Goal: Task Accomplishment & Management: Use online tool/utility

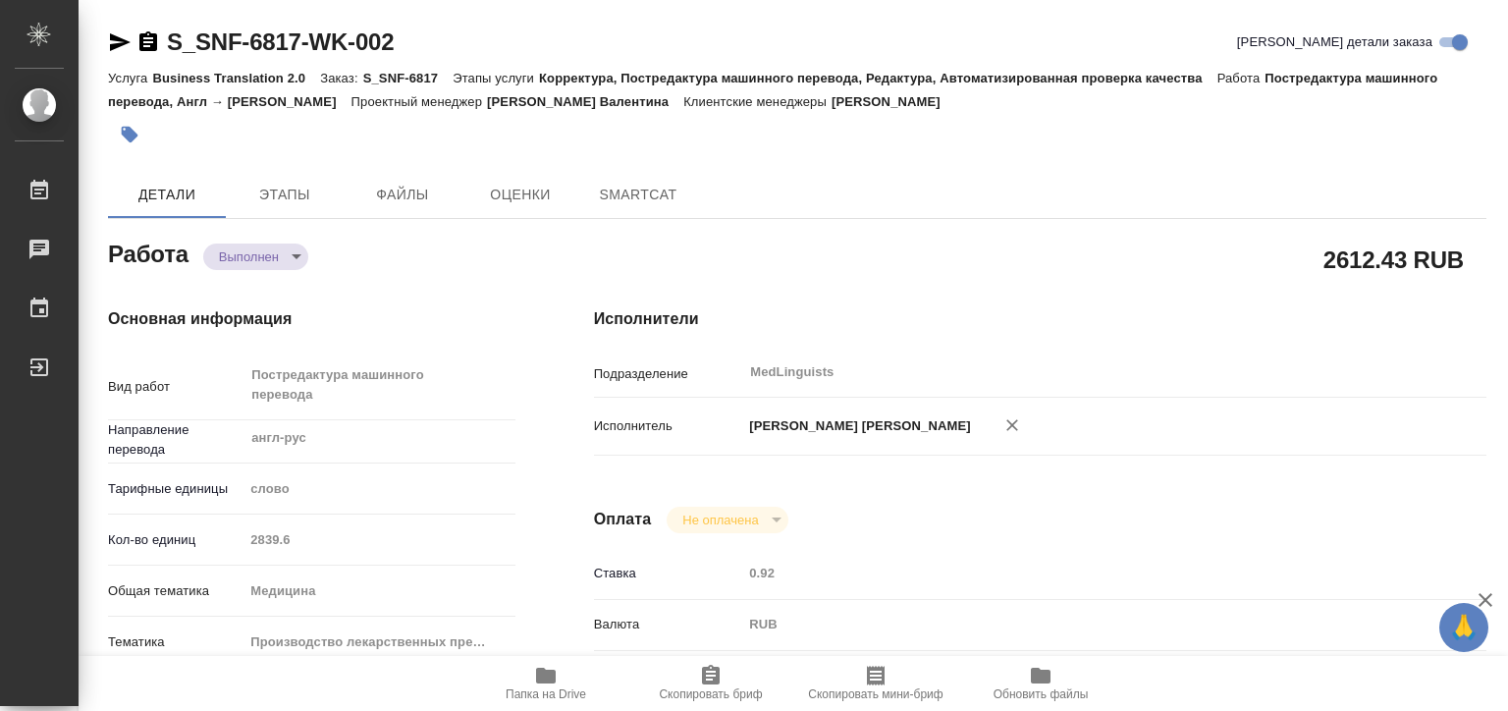
type textarea "x"
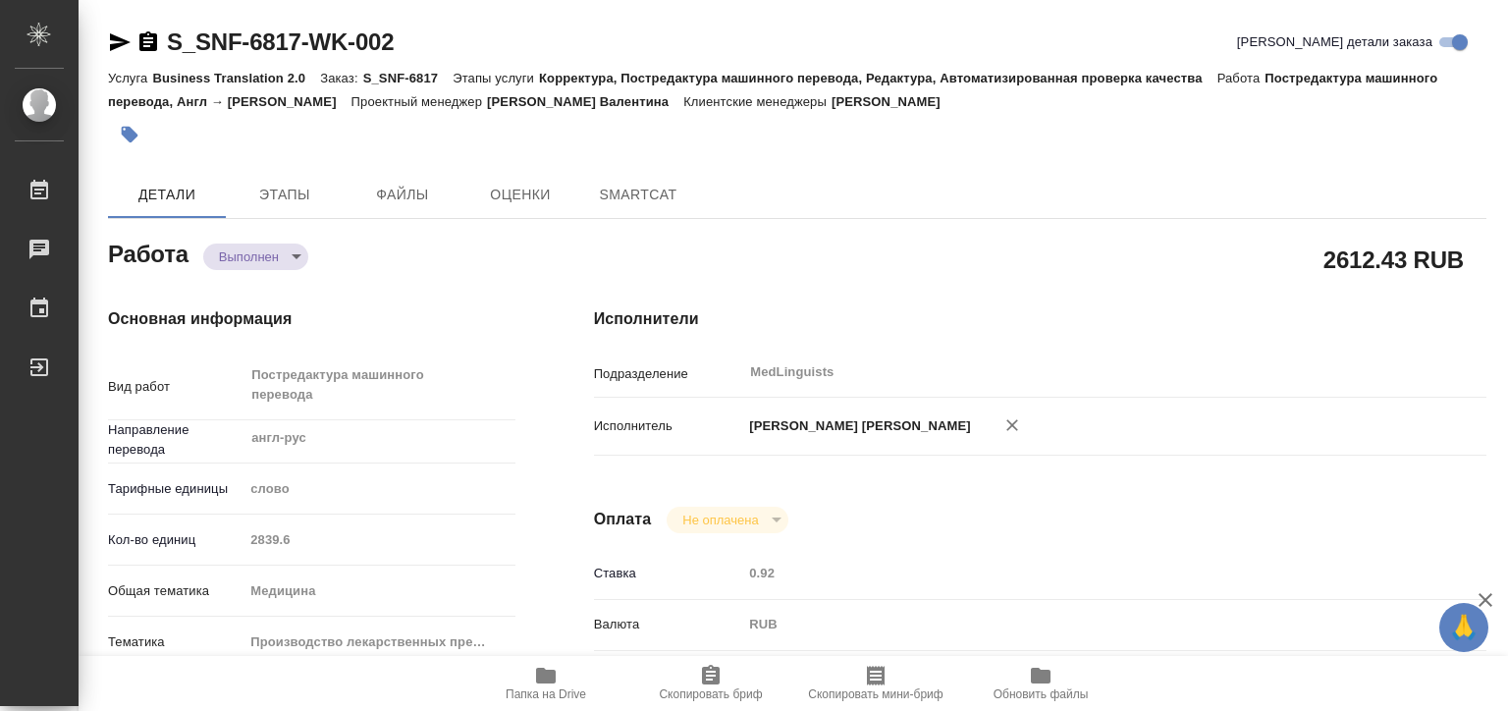
type textarea "x"
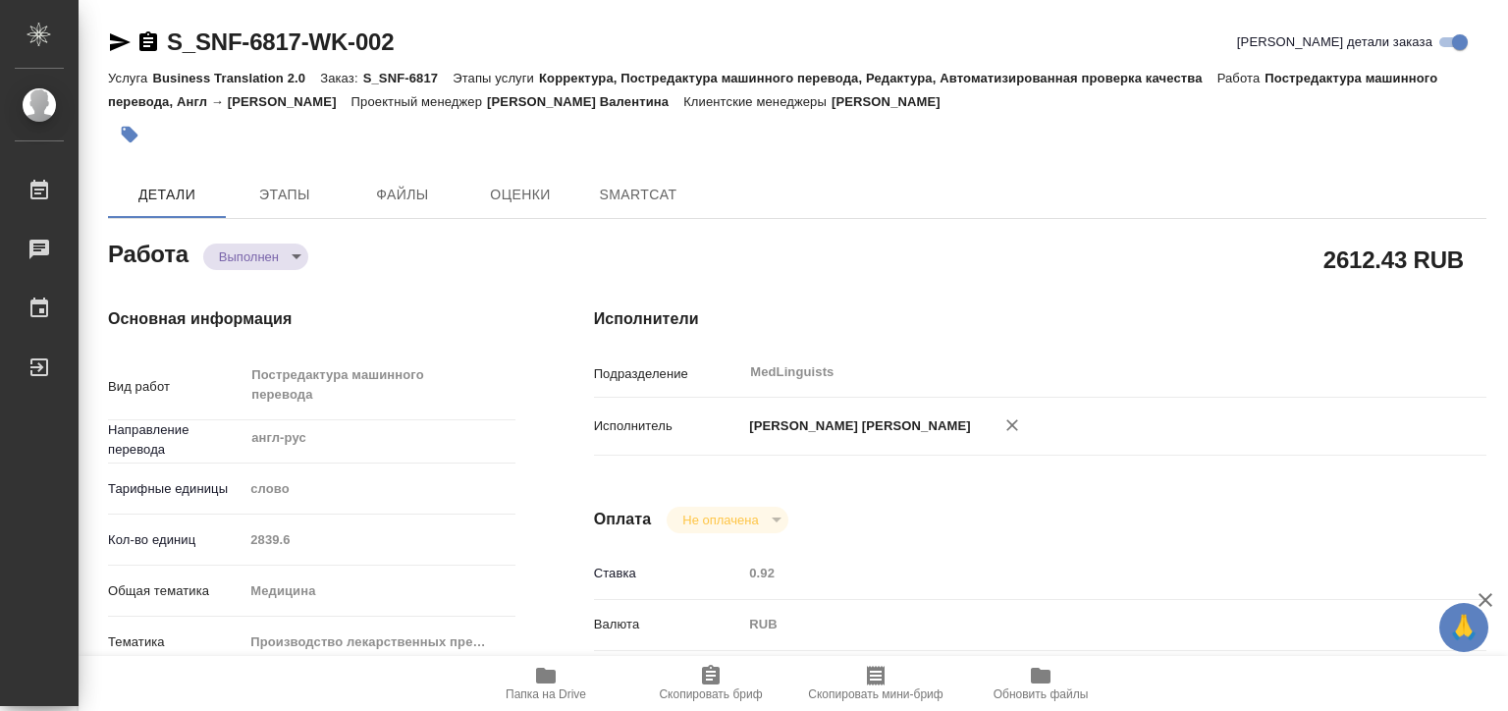
type textarea "x"
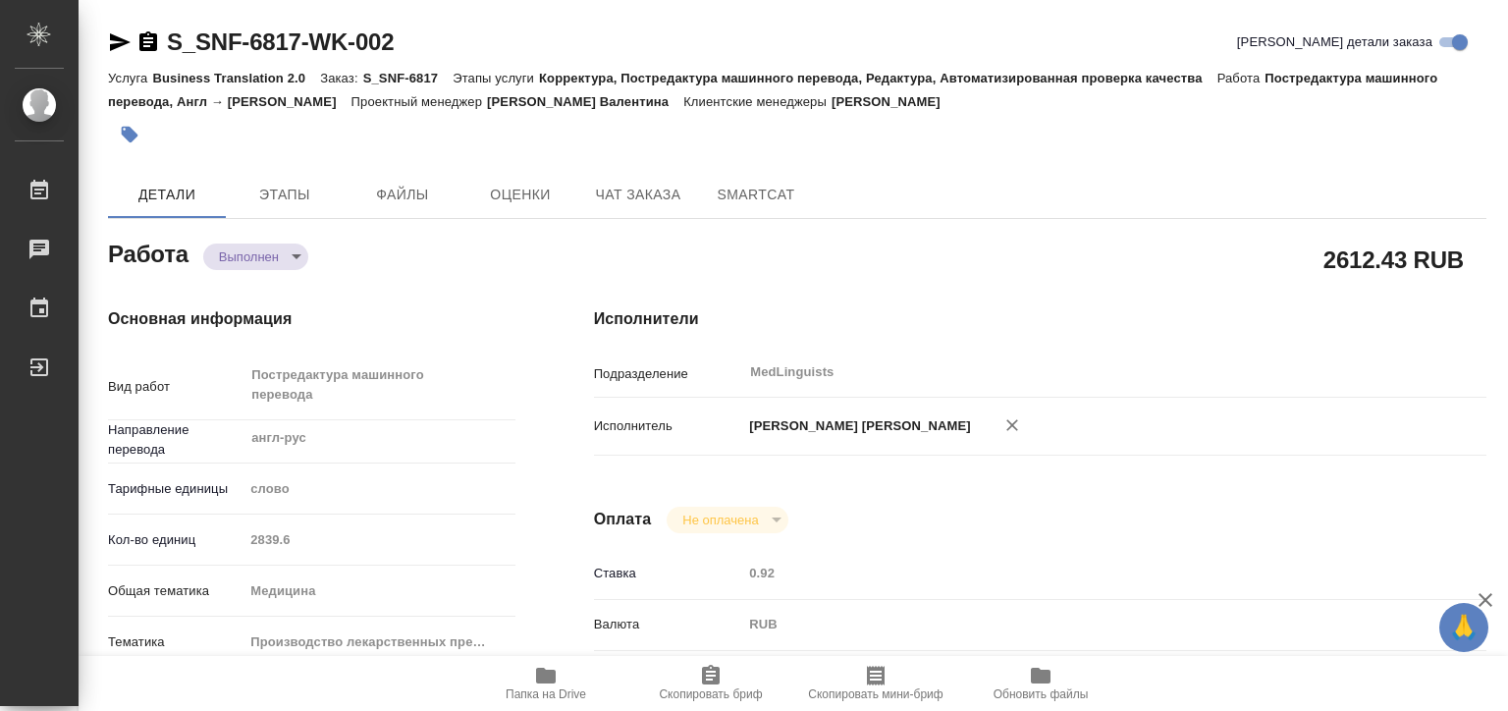
type textarea "x"
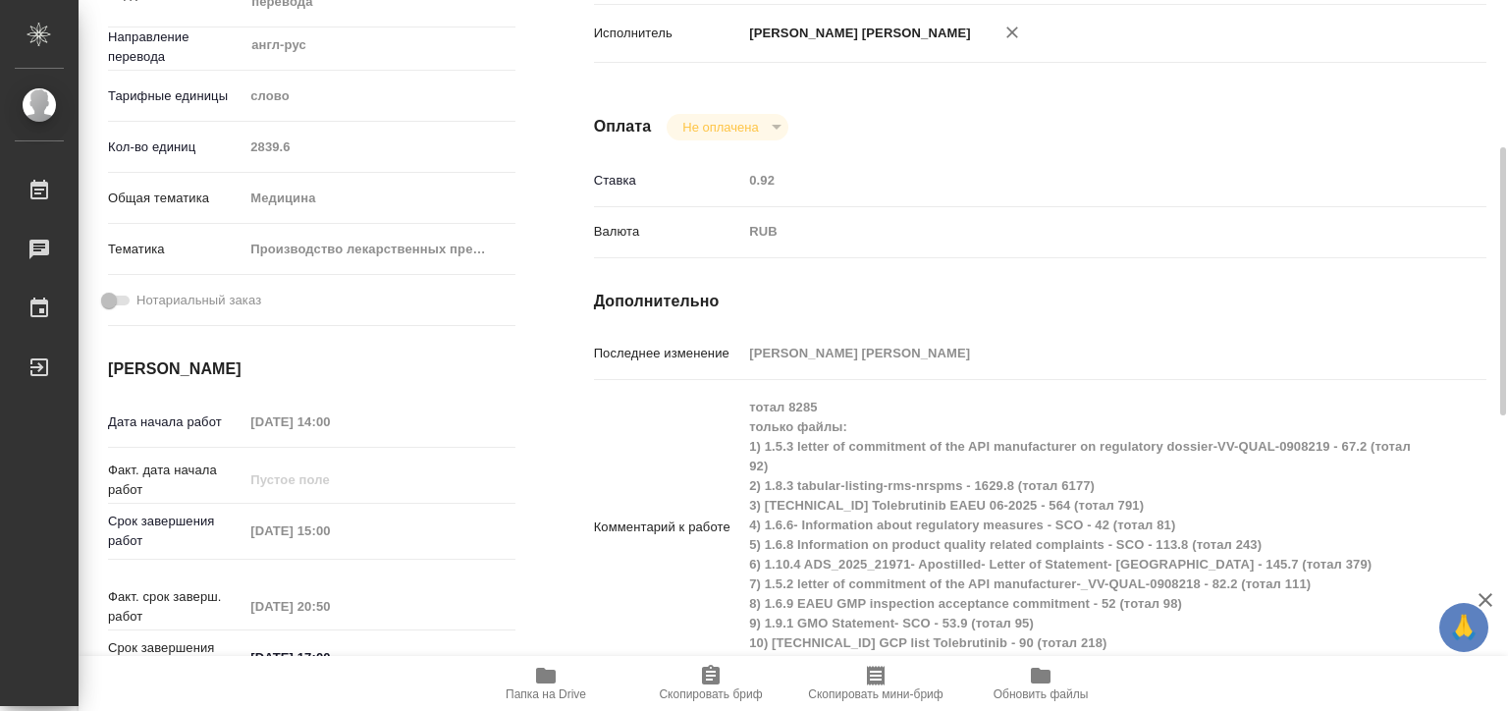
type textarea "x"
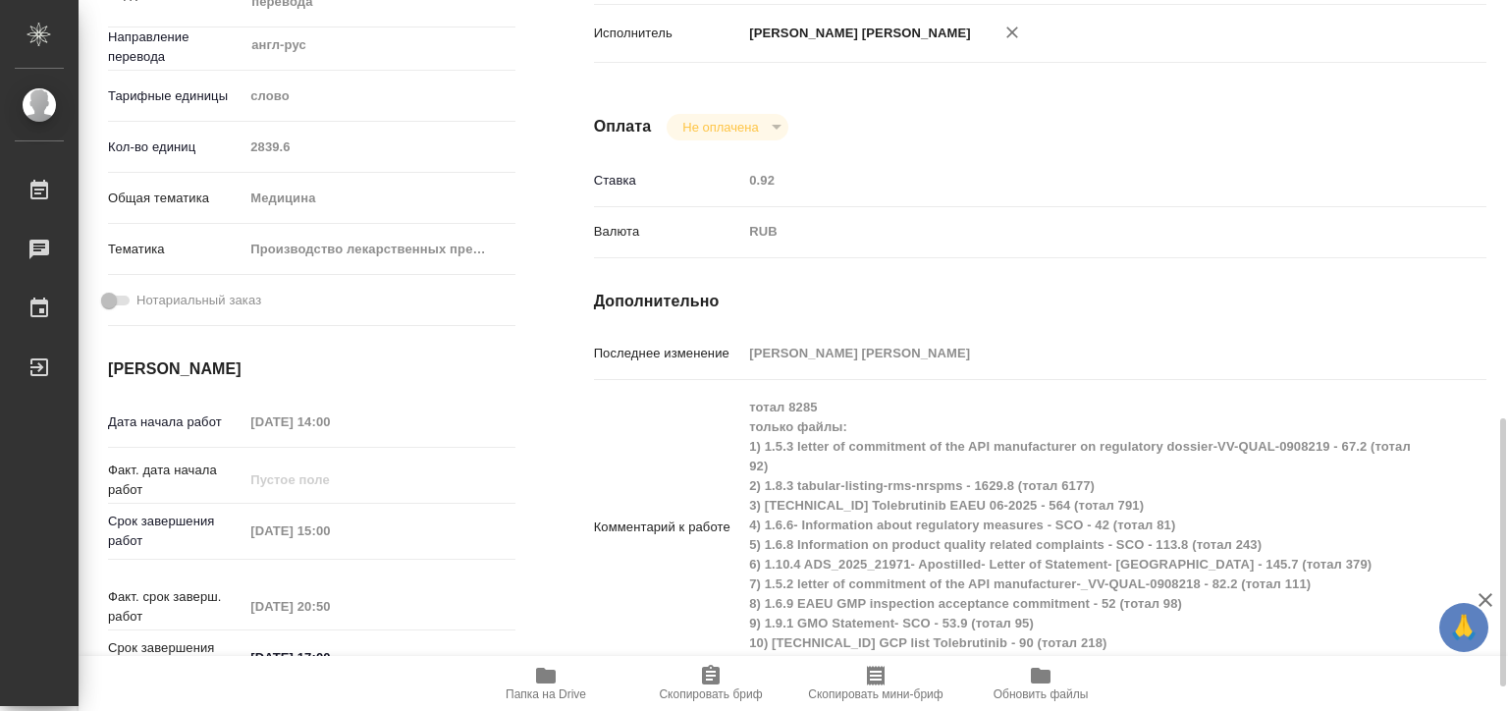
scroll to position [589, 0]
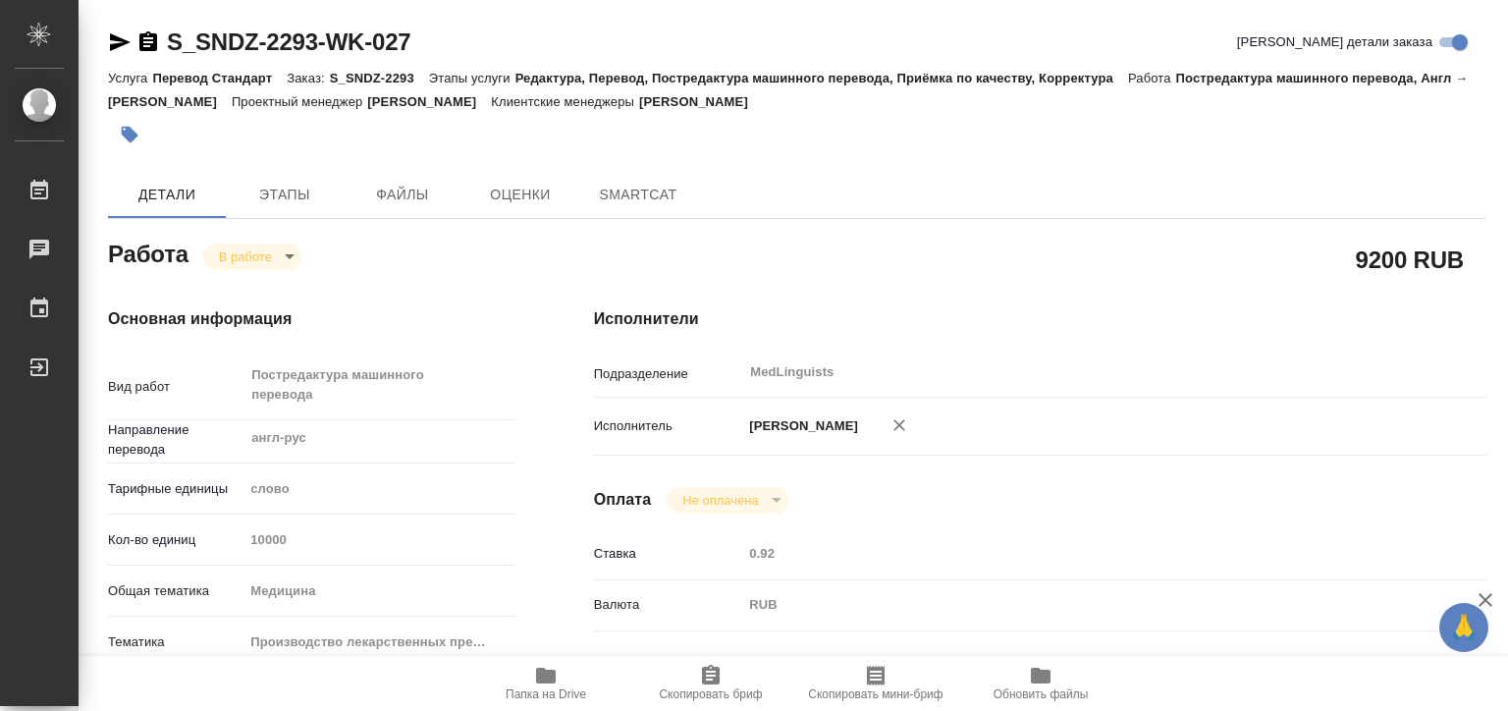
type textarea "x"
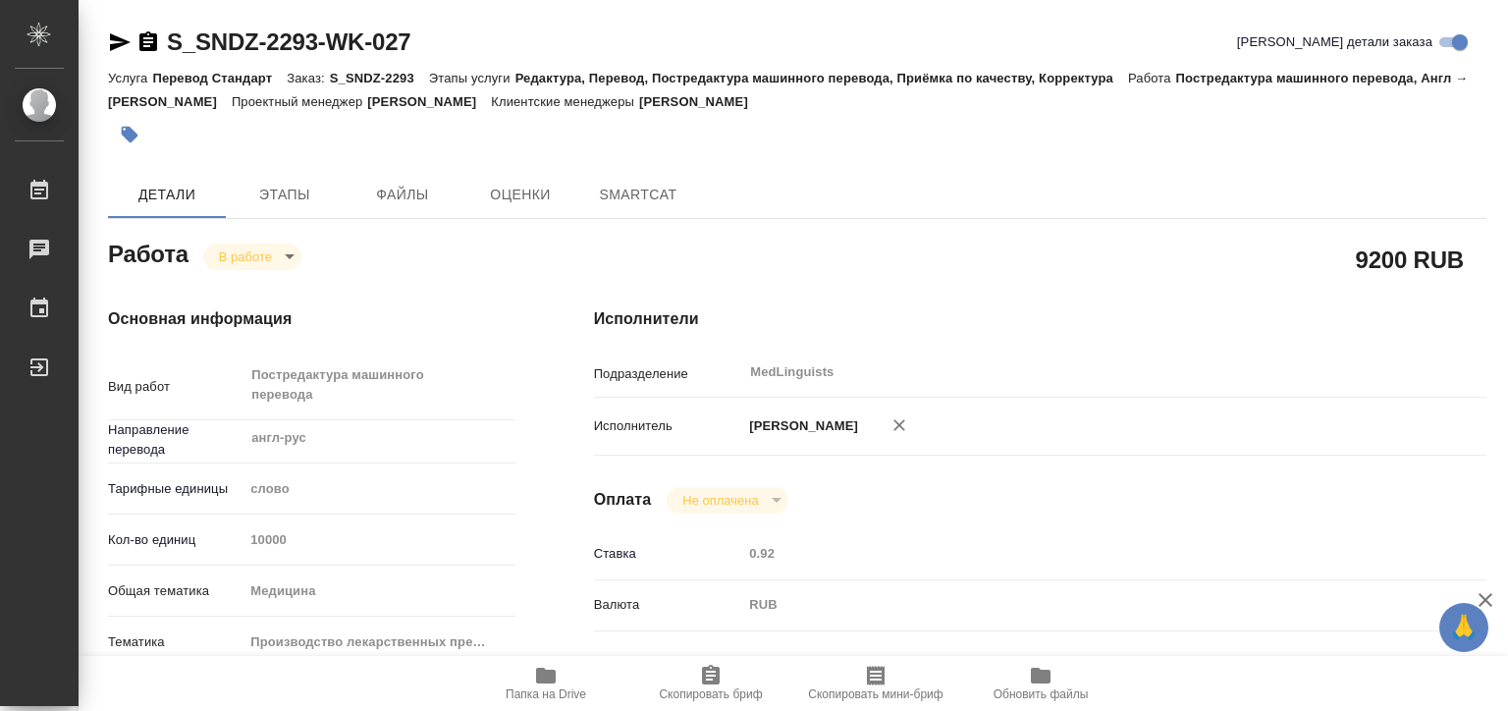
type textarea "x"
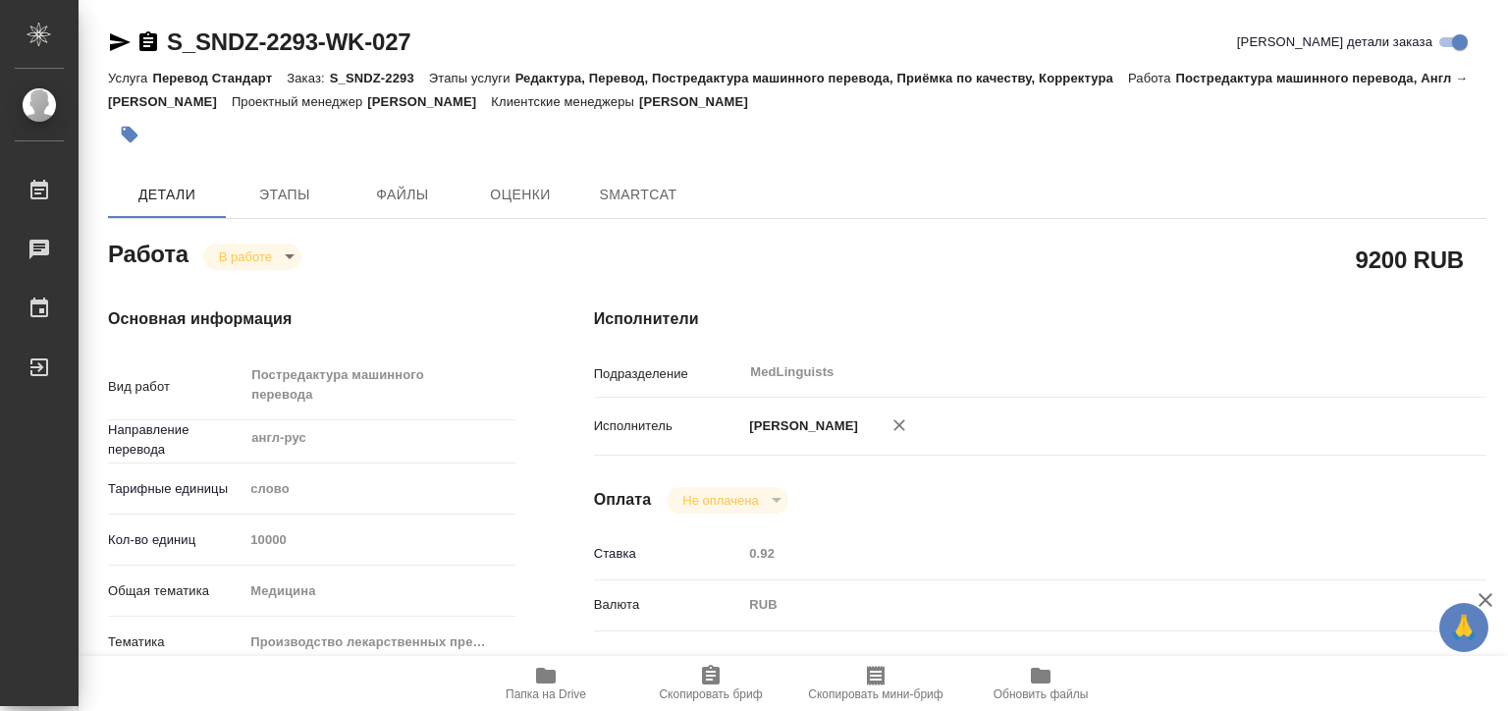
type textarea "x"
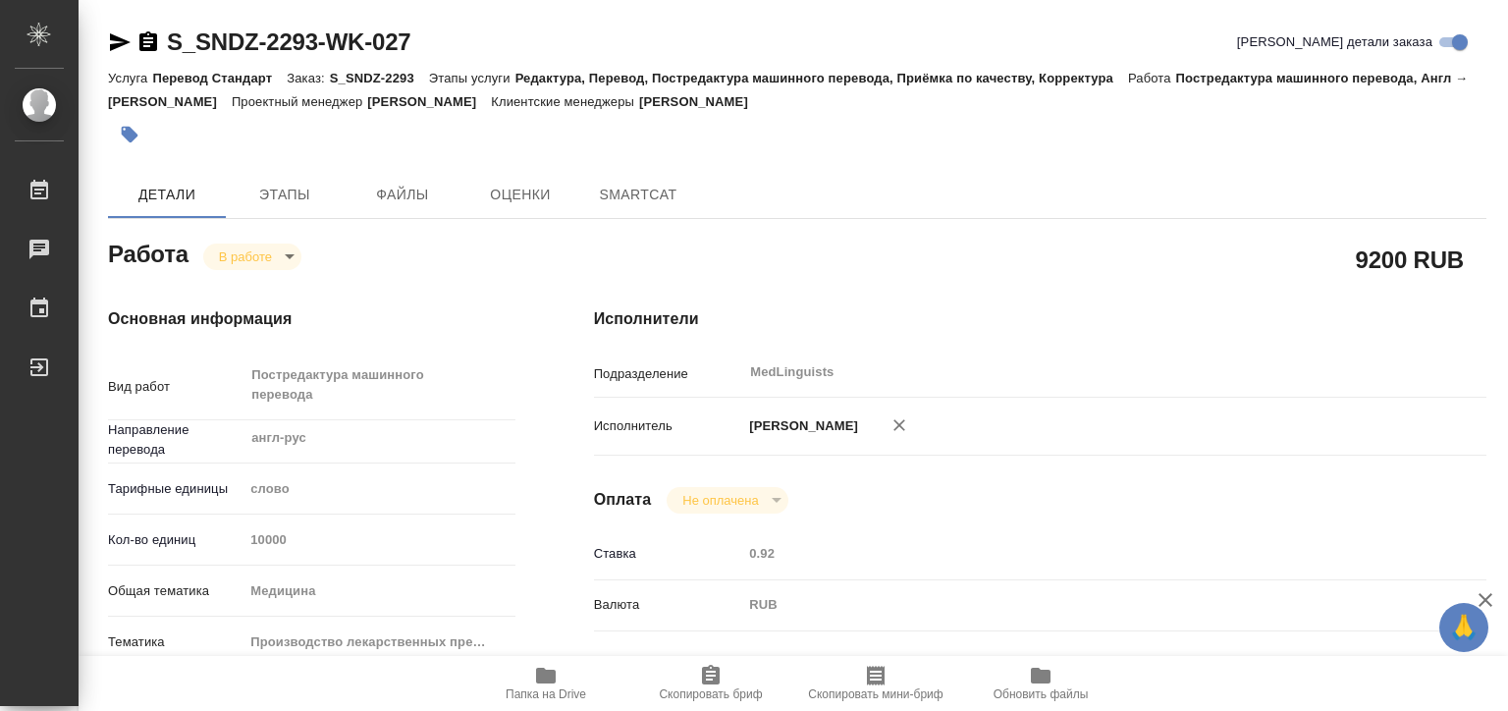
type textarea "x"
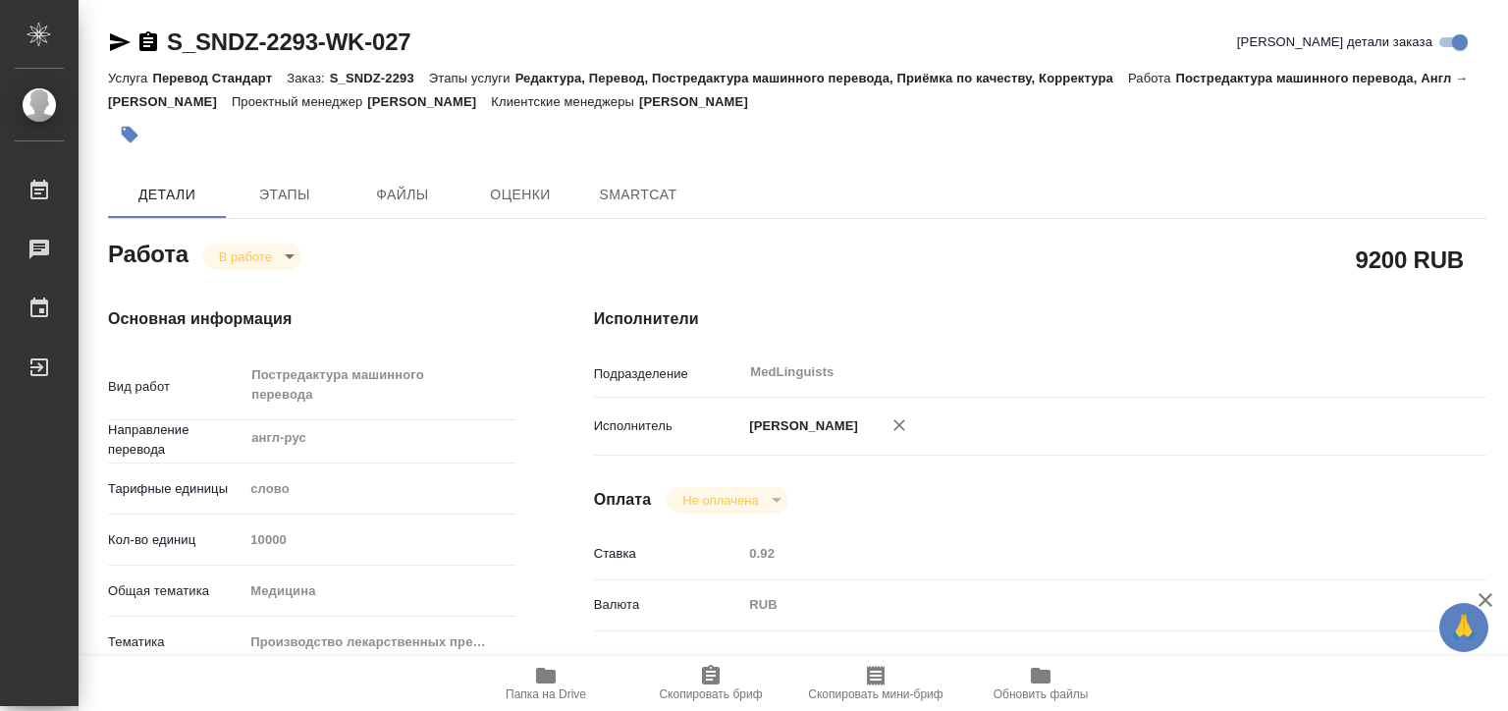
type textarea "x"
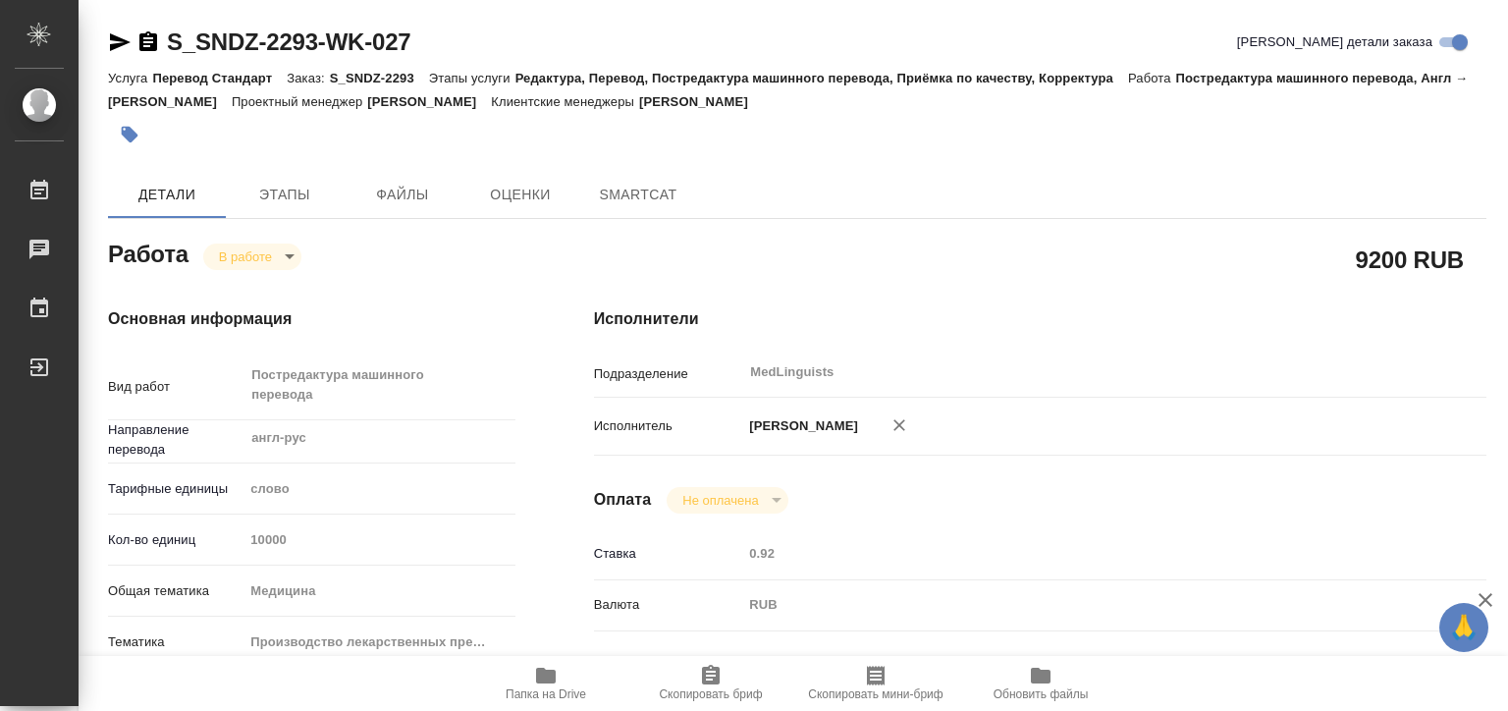
type textarea "x"
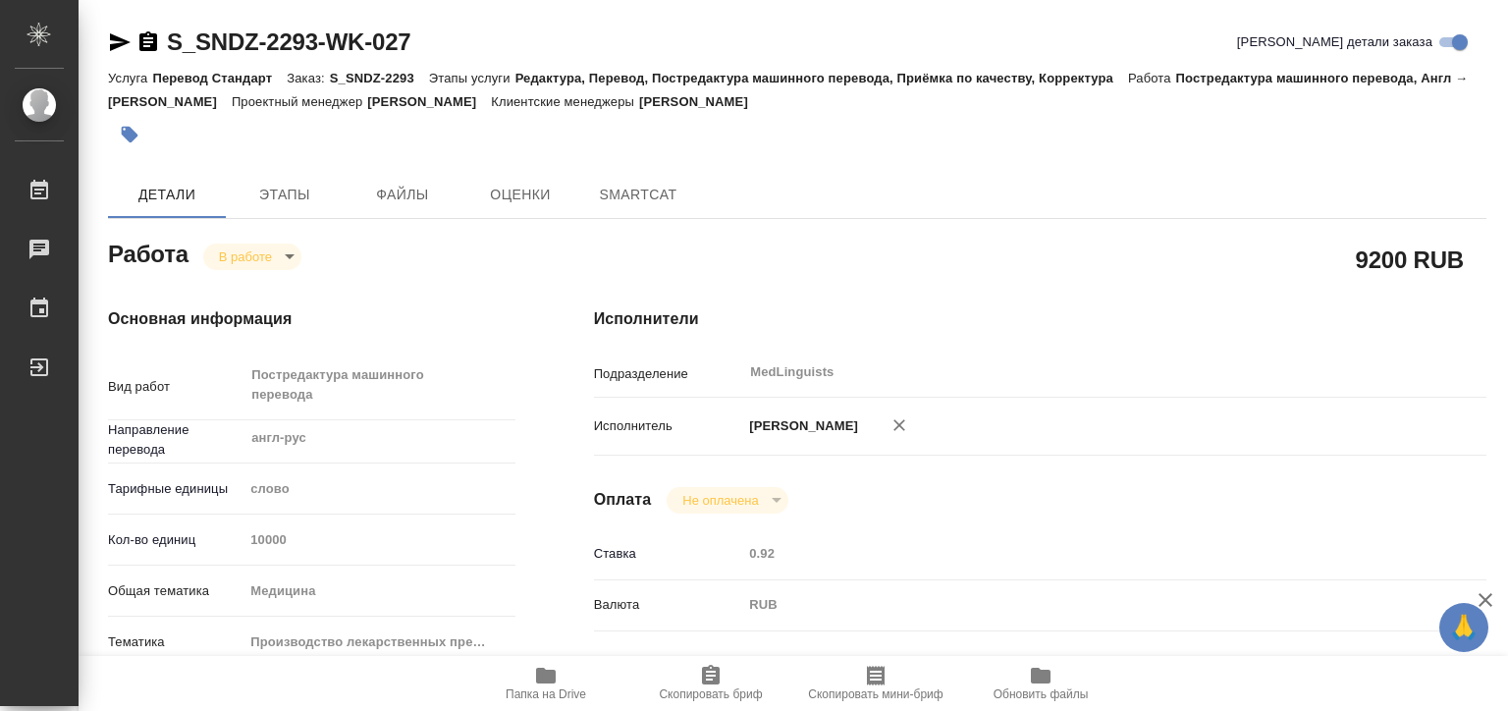
click at [527, 688] on span "Папка на Drive" at bounding box center [546, 694] width 81 height 14
type textarea "x"
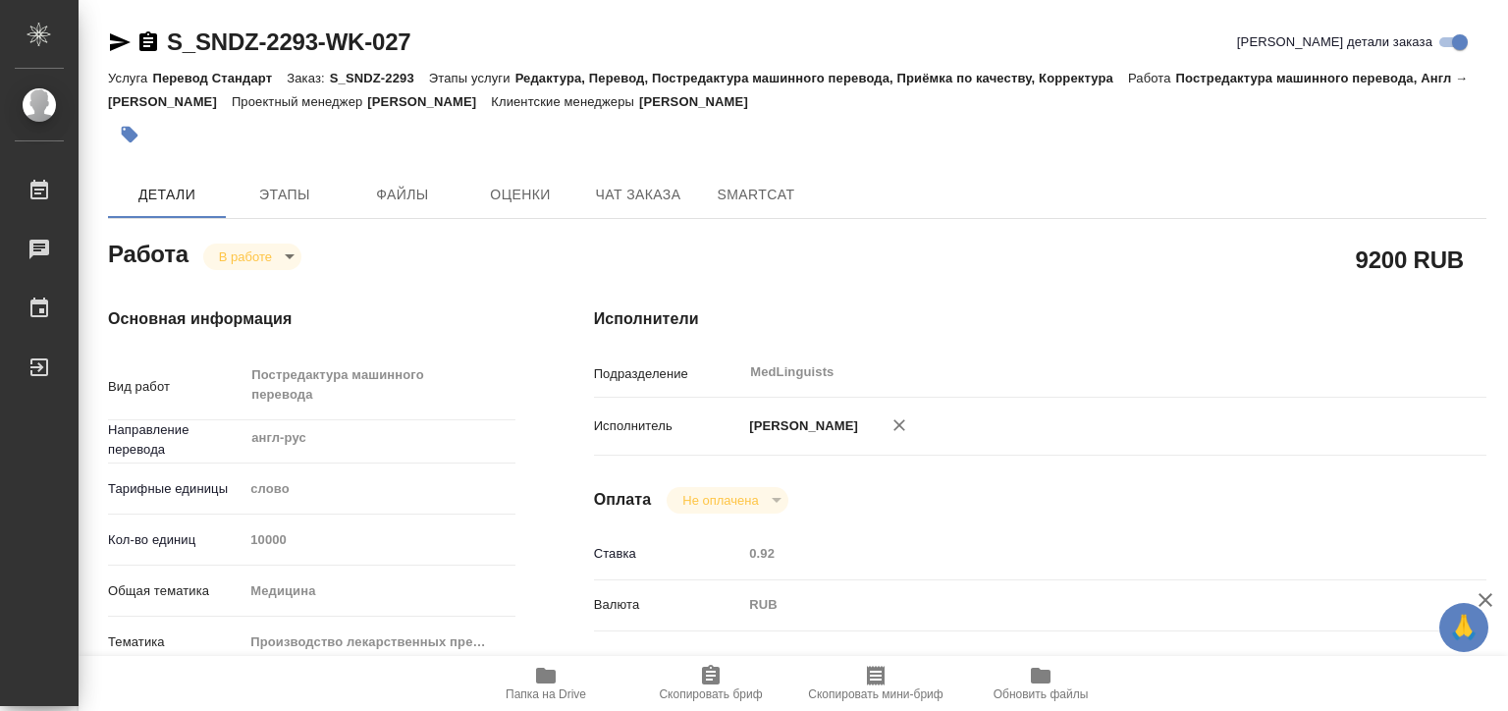
type textarea "x"
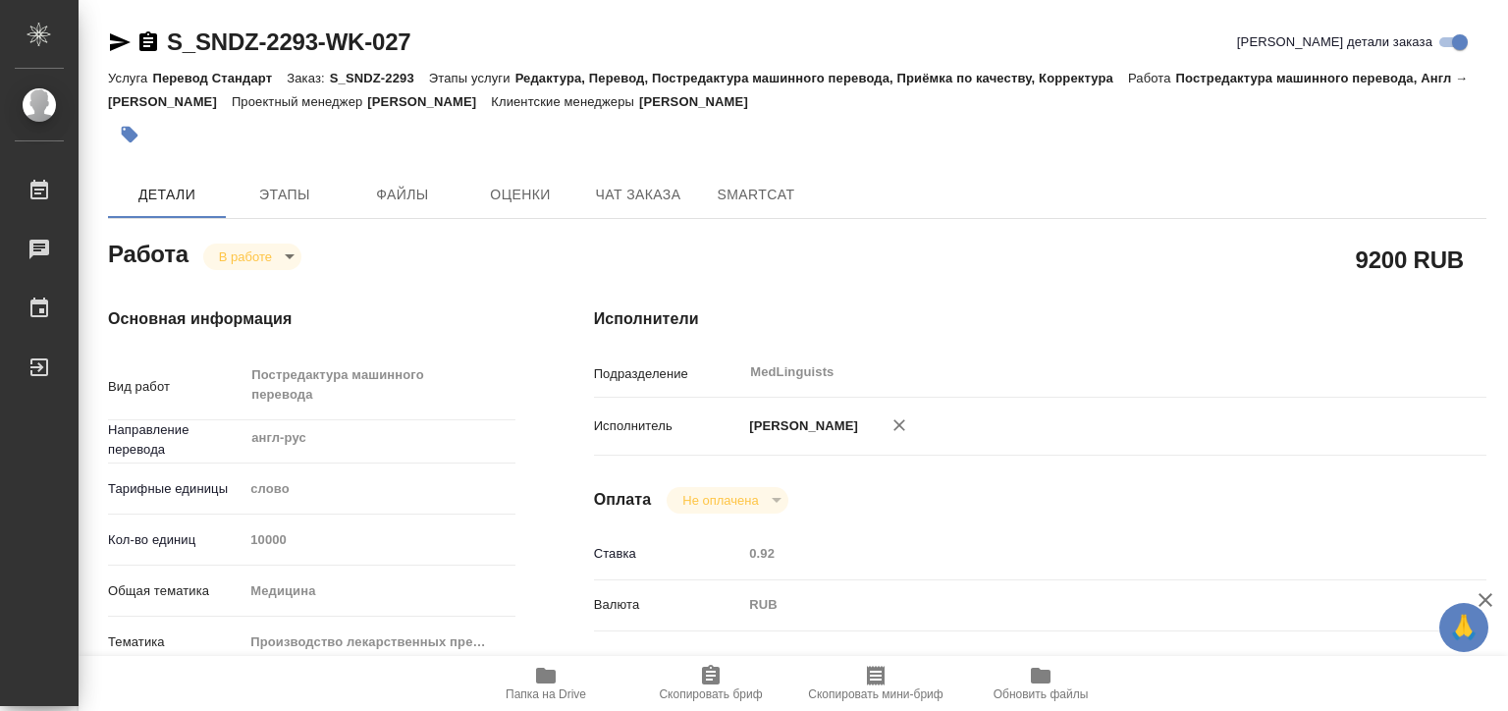
type textarea "x"
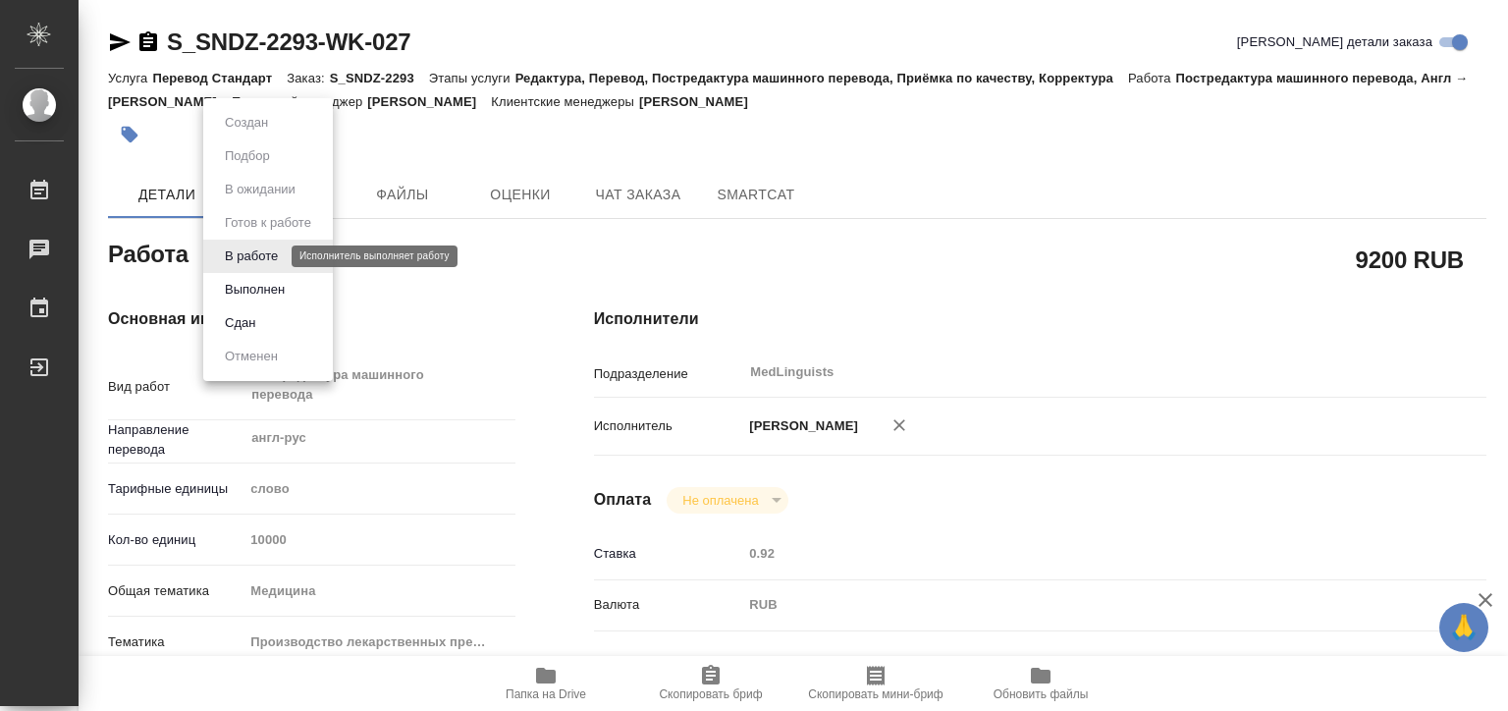
click at [255, 255] on body "🙏 .cls-1 fill:#fff; AWATERA Matveeva Elena Работы 0 Чаты График Выйти S_SNDZ-22…" at bounding box center [754, 355] width 1508 height 711
click at [273, 298] on button "Выполнен" at bounding box center [255, 290] width 72 height 22
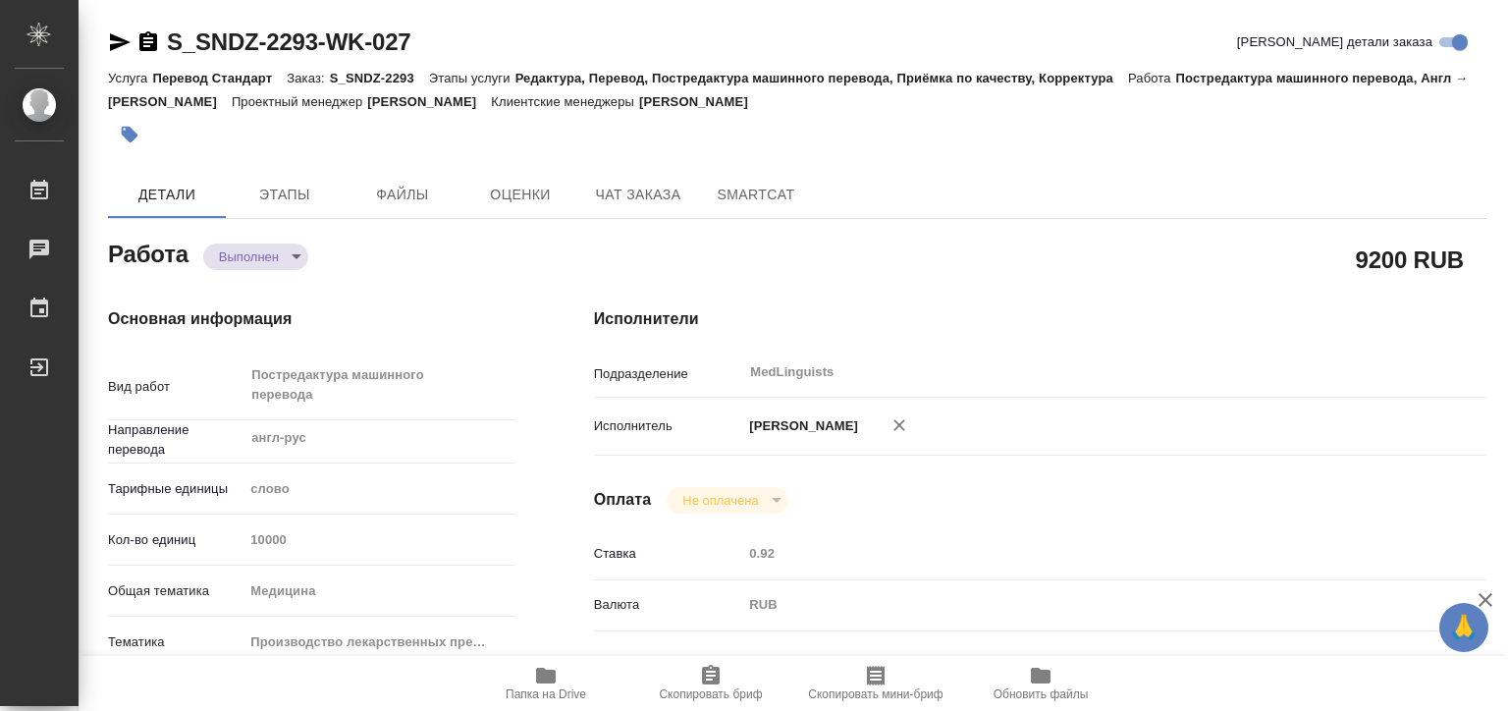
type textarea "x"
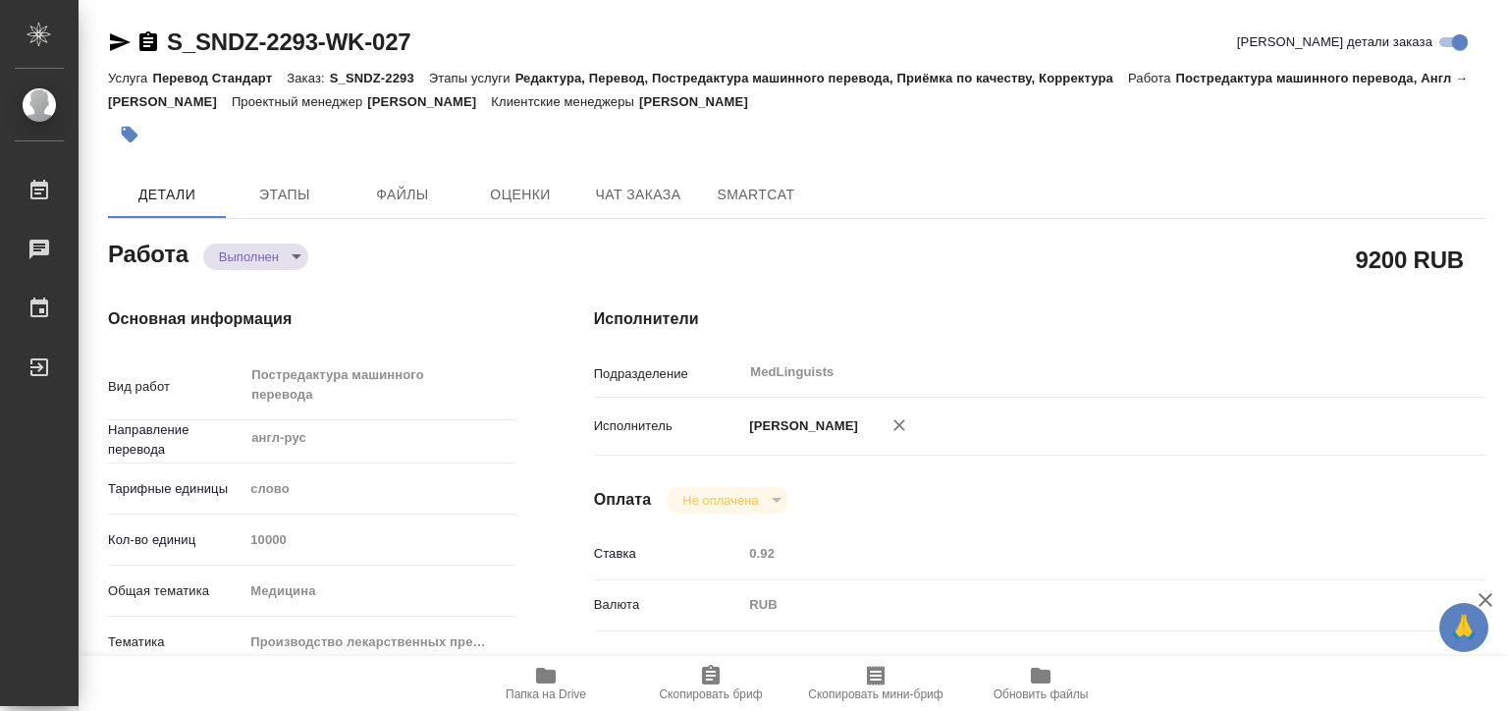
type textarea "x"
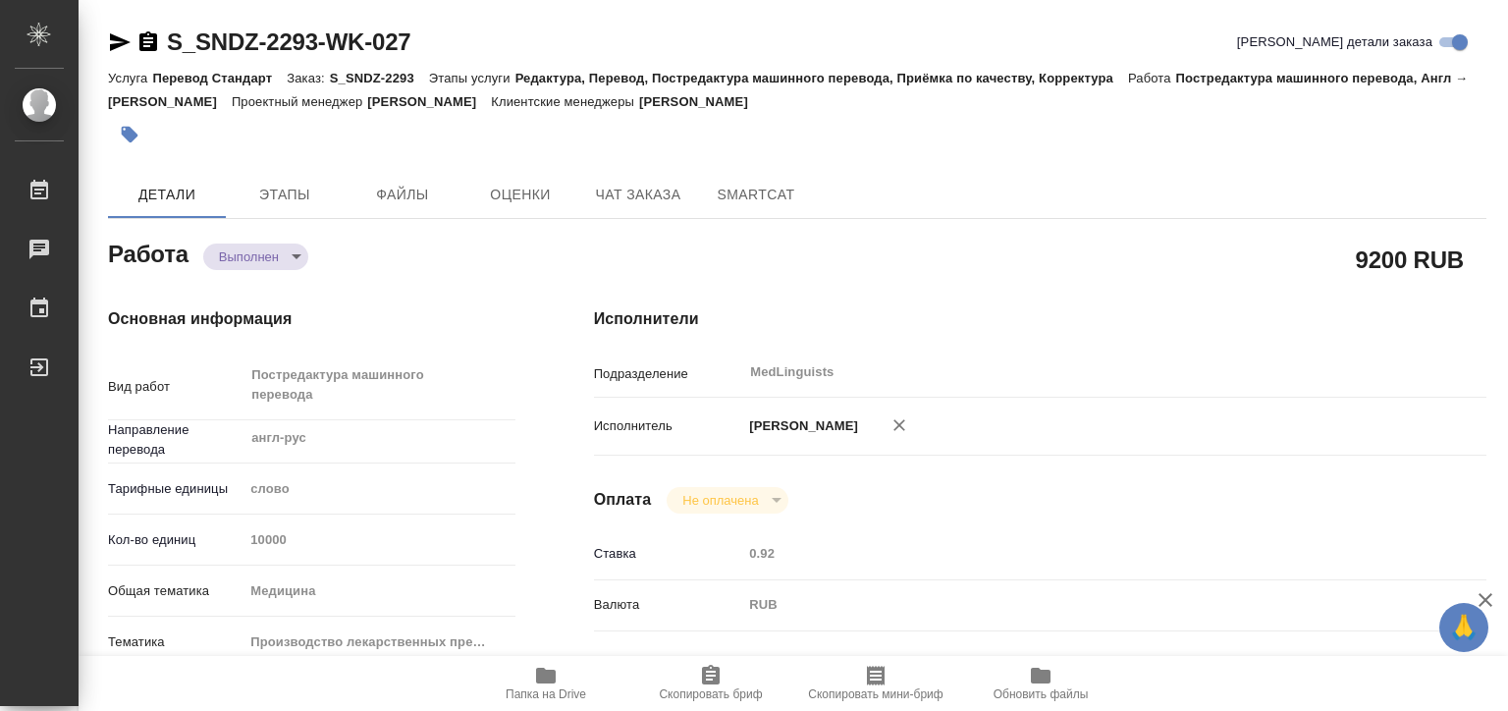
type textarea "x"
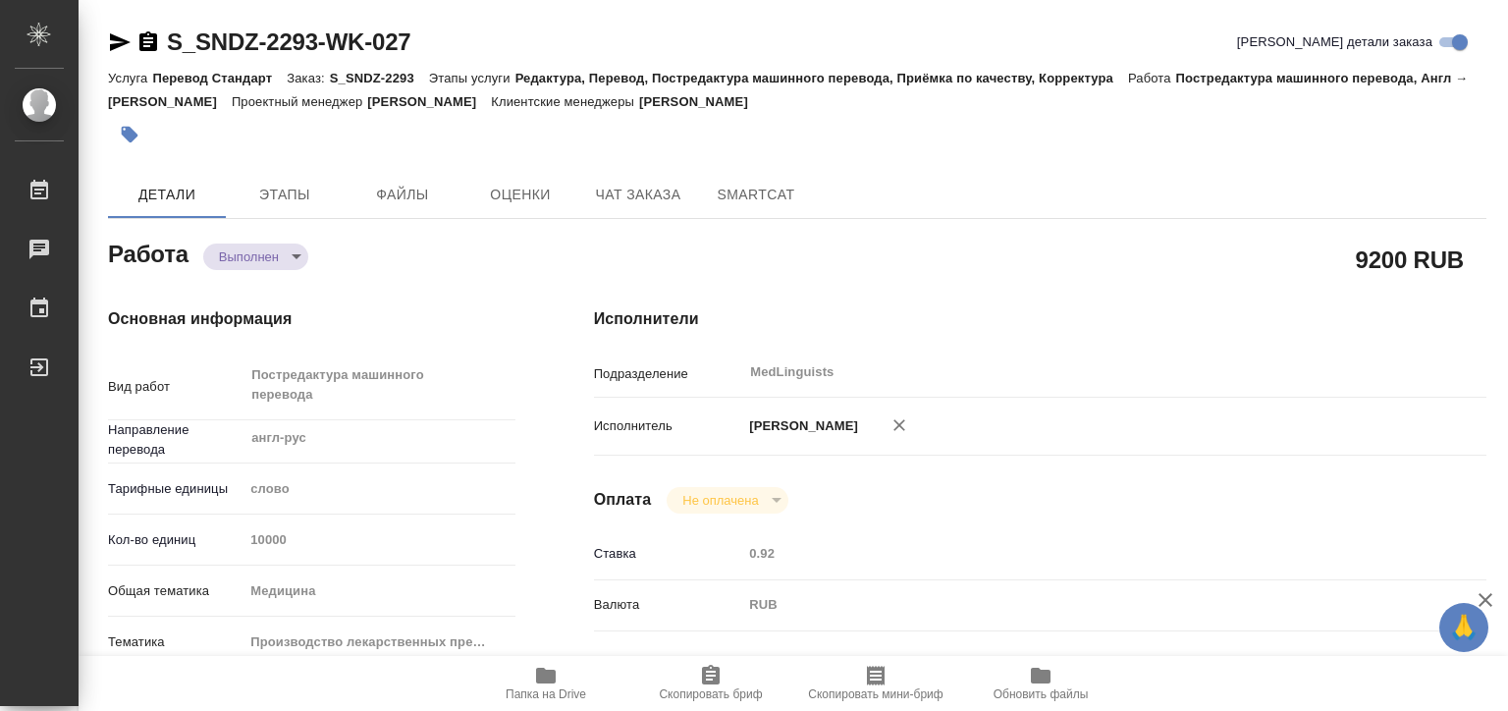
type textarea "x"
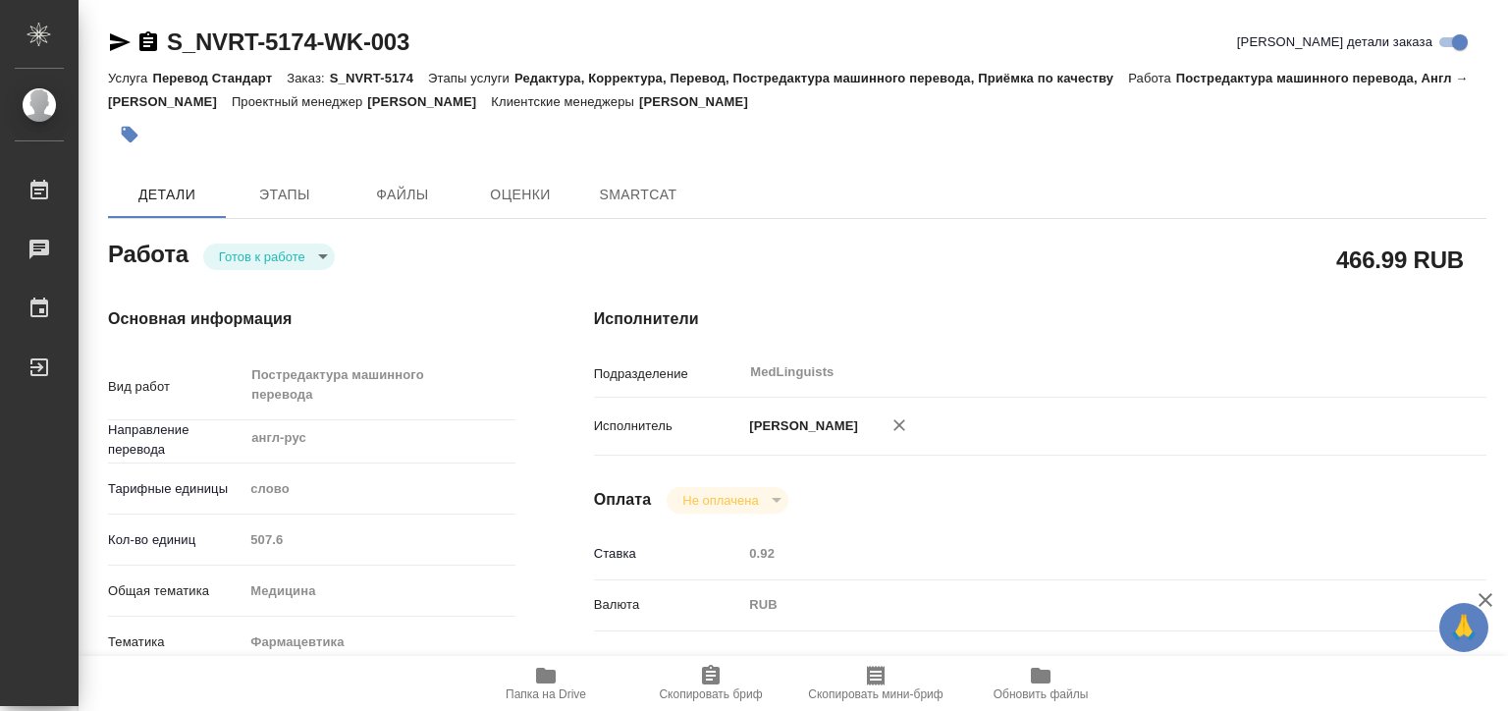
type textarea "x"
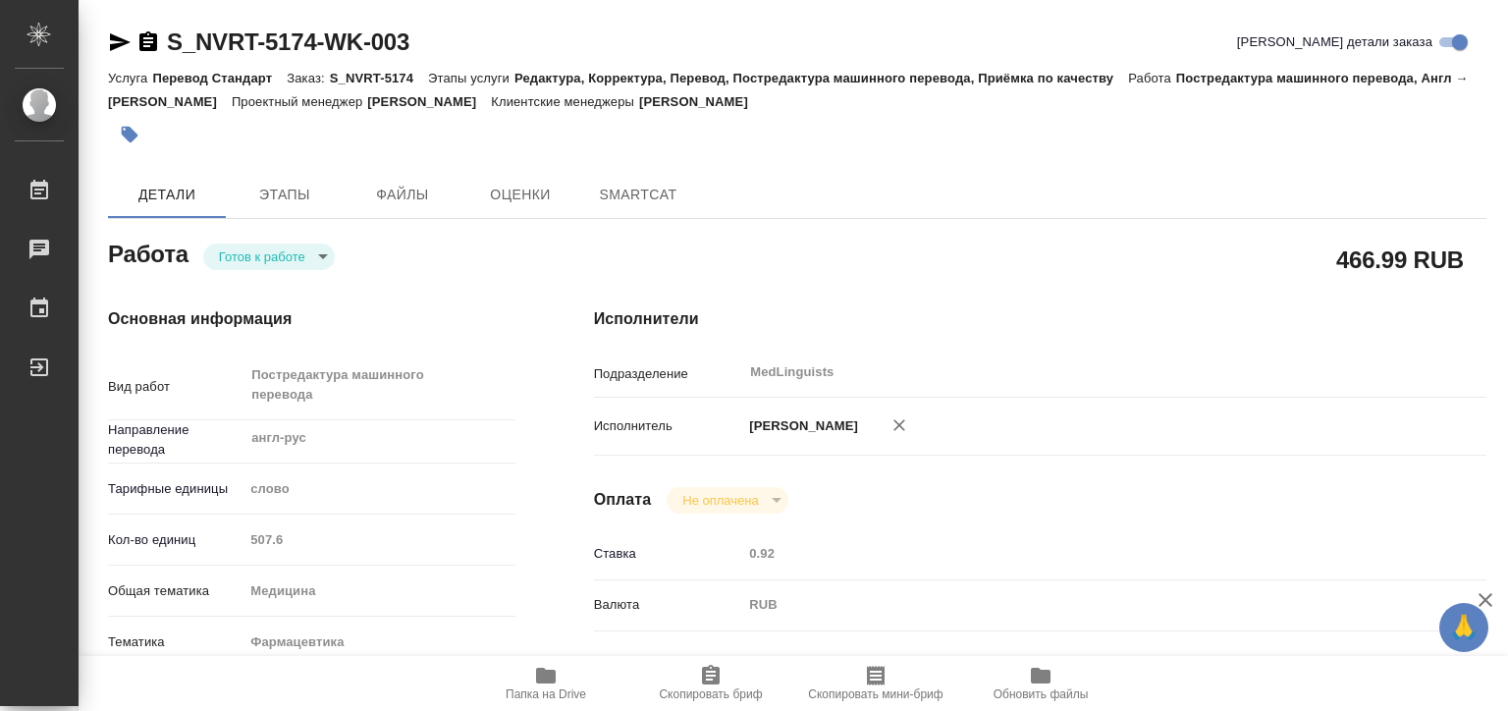
type textarea "x"
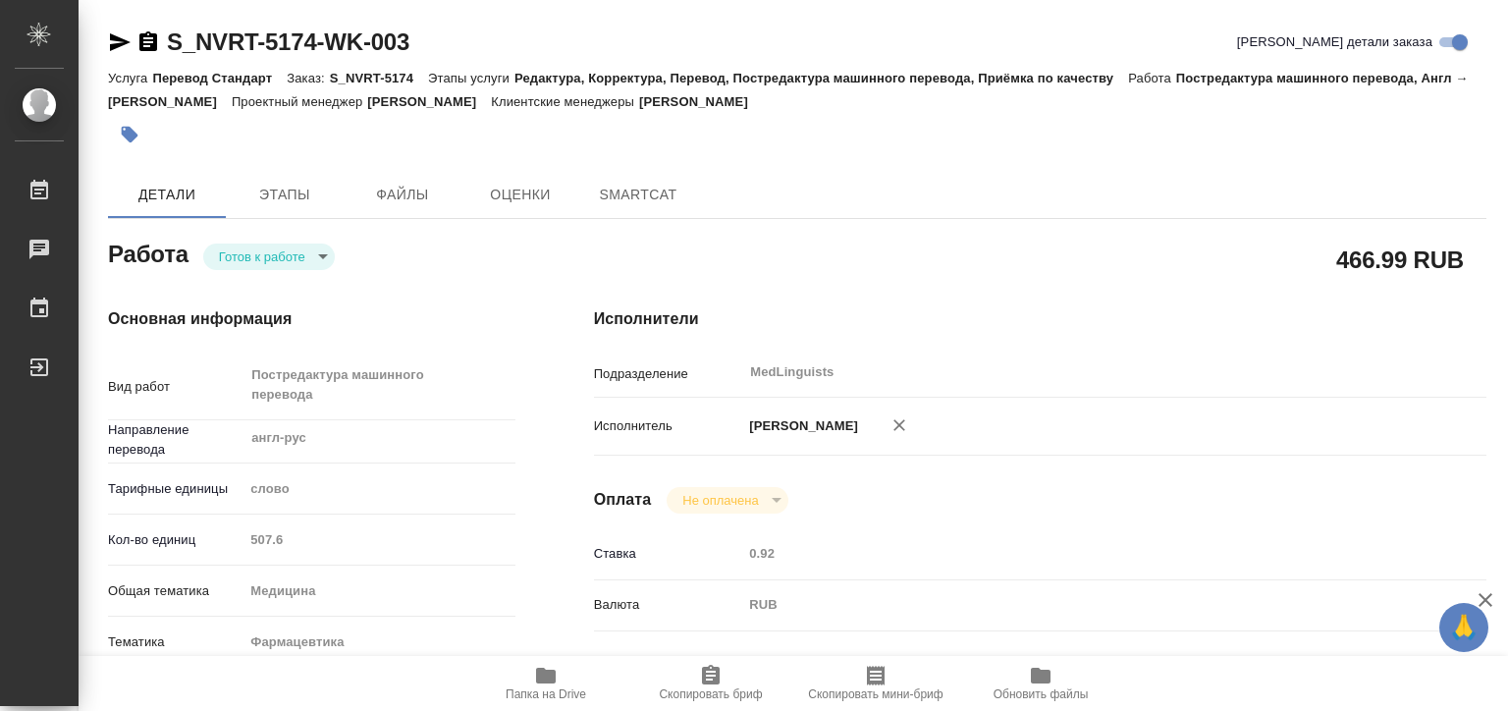
type textarea "x"
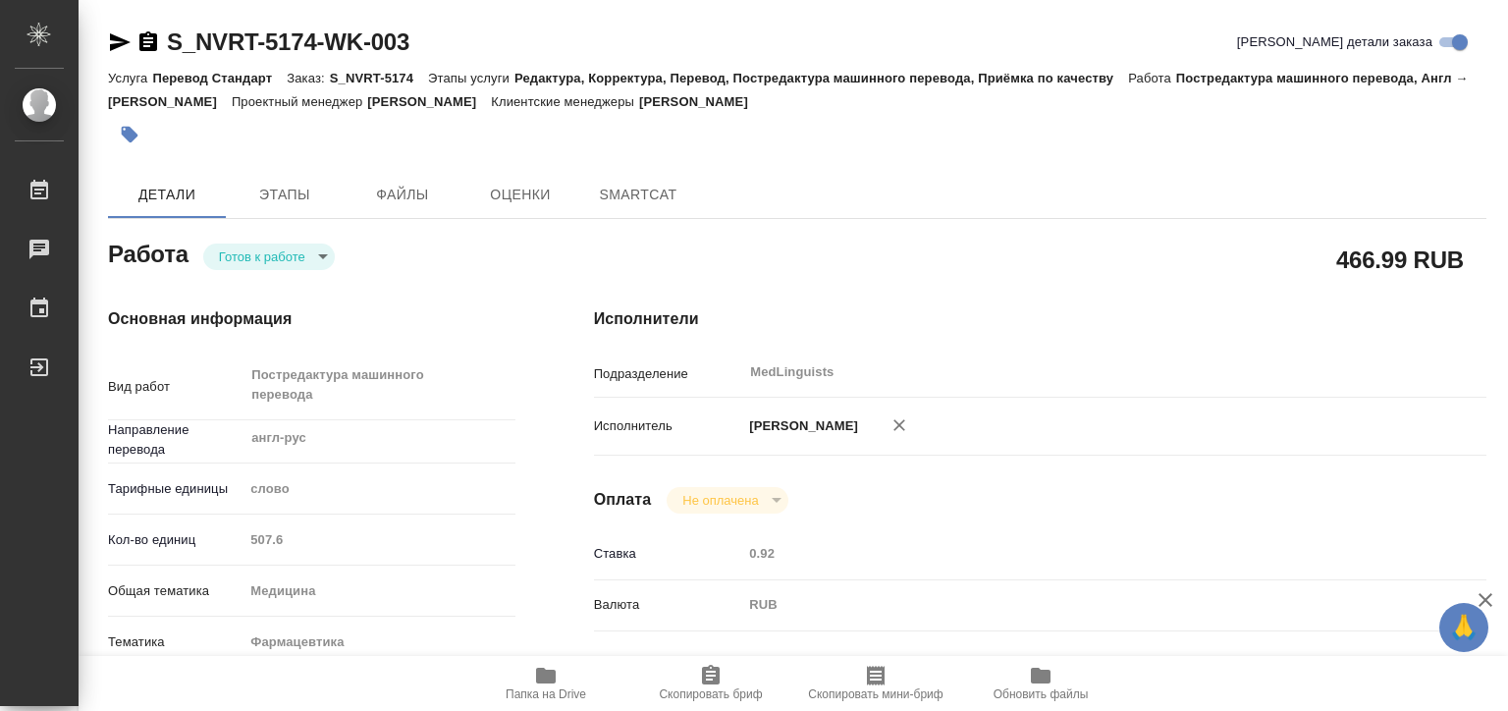
type textarea "x"
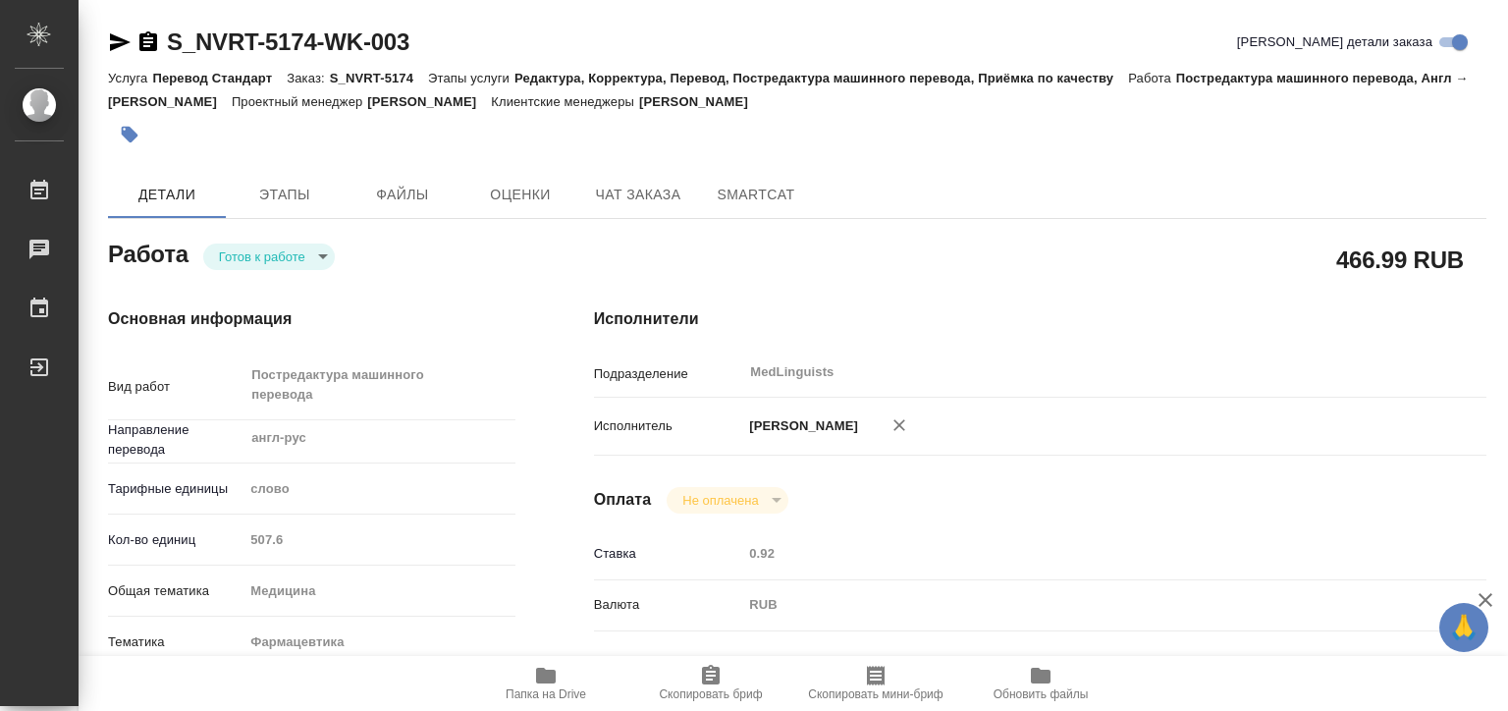
type textarea "x"
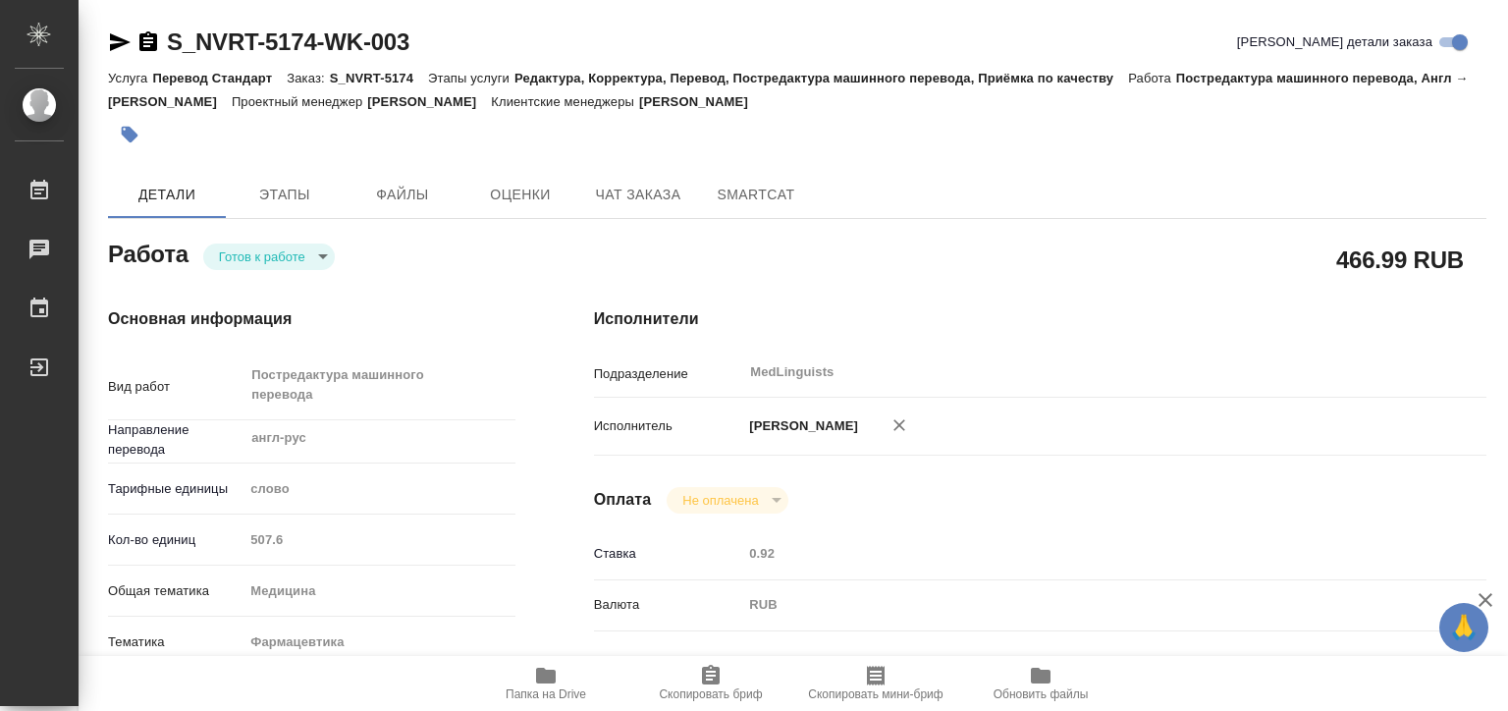
type textarea "x"
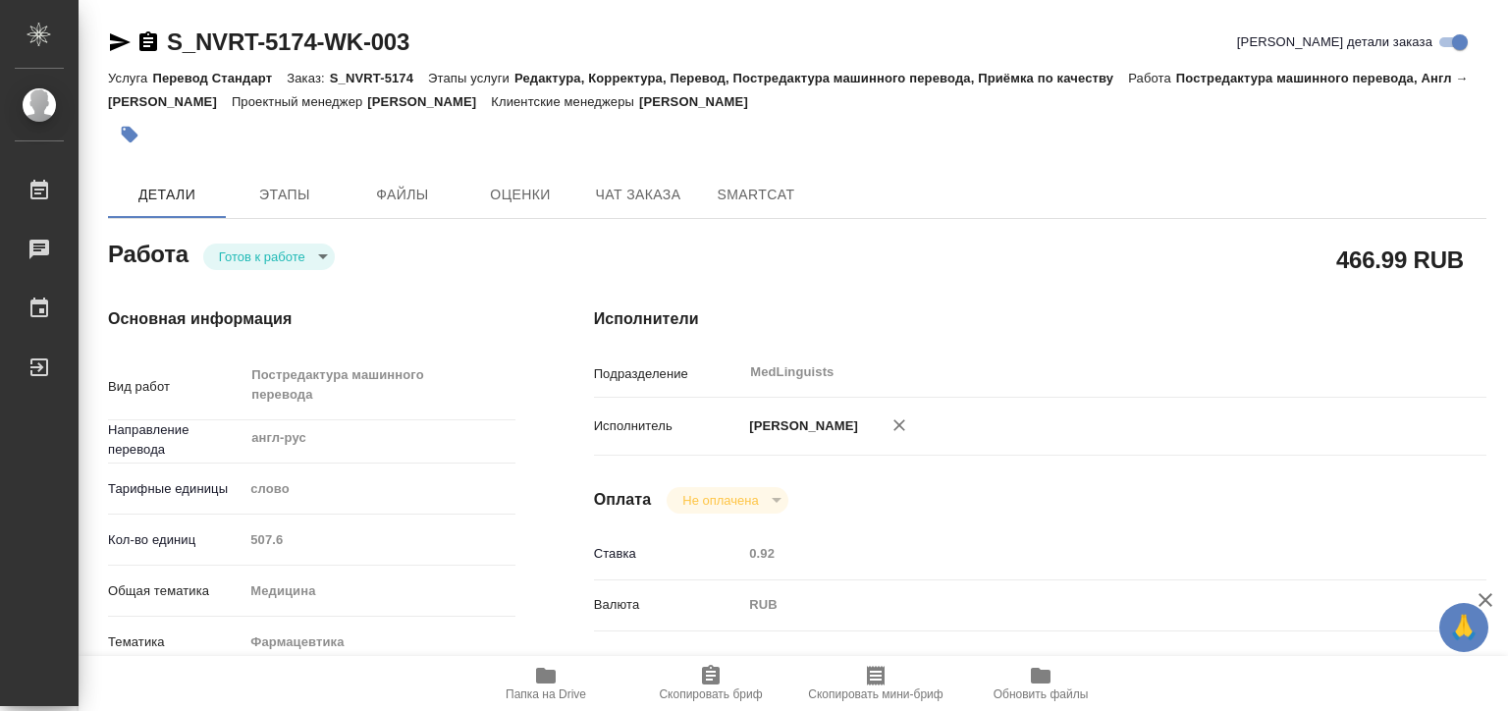
type textarea "x"
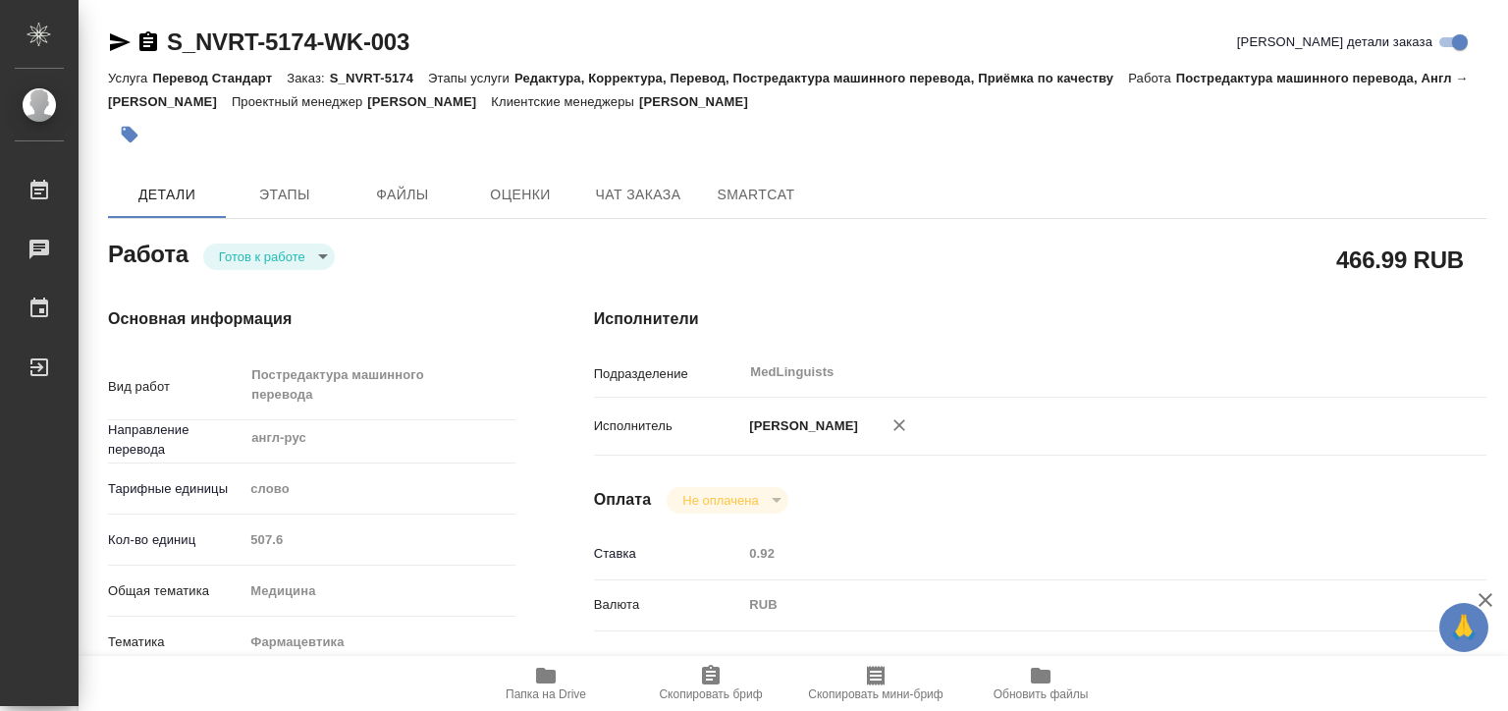
scroll to position [196, 0]
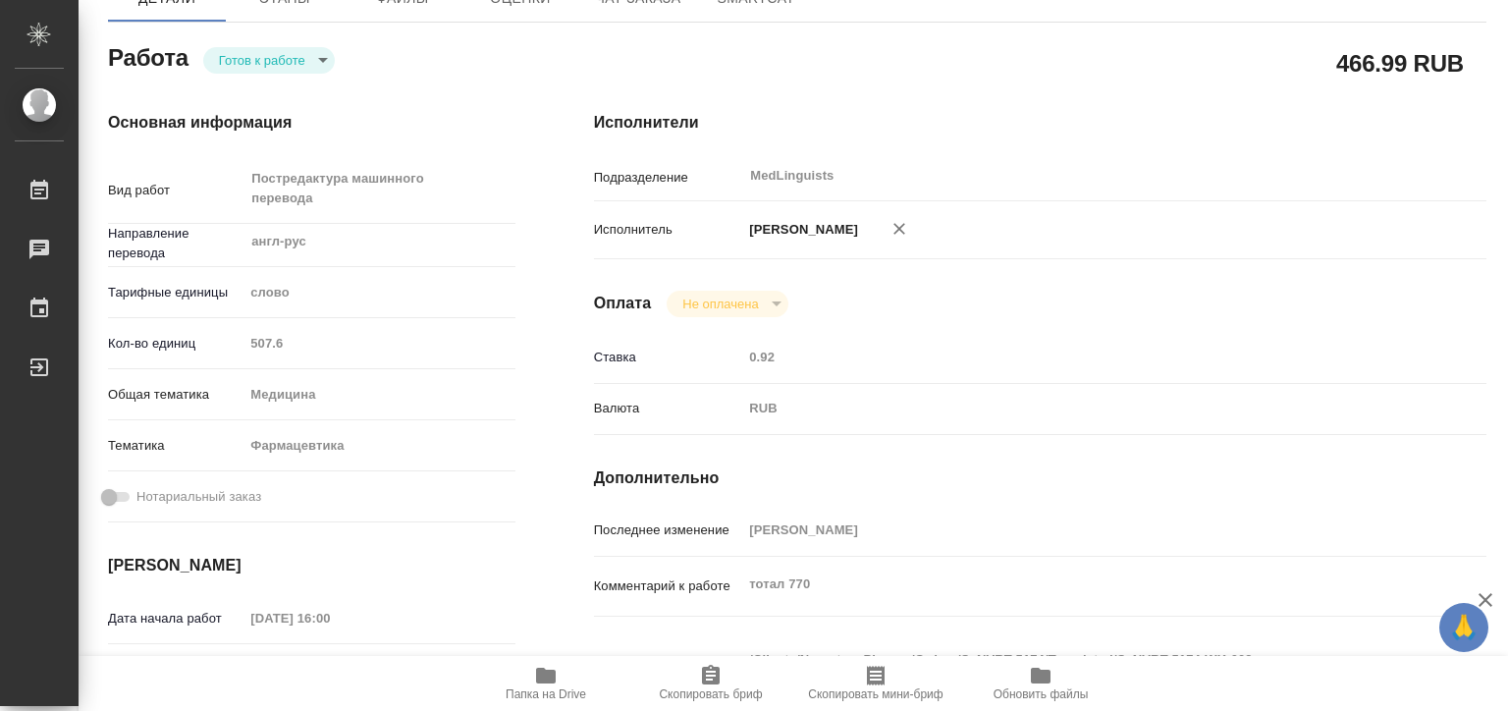
type textarea "x"
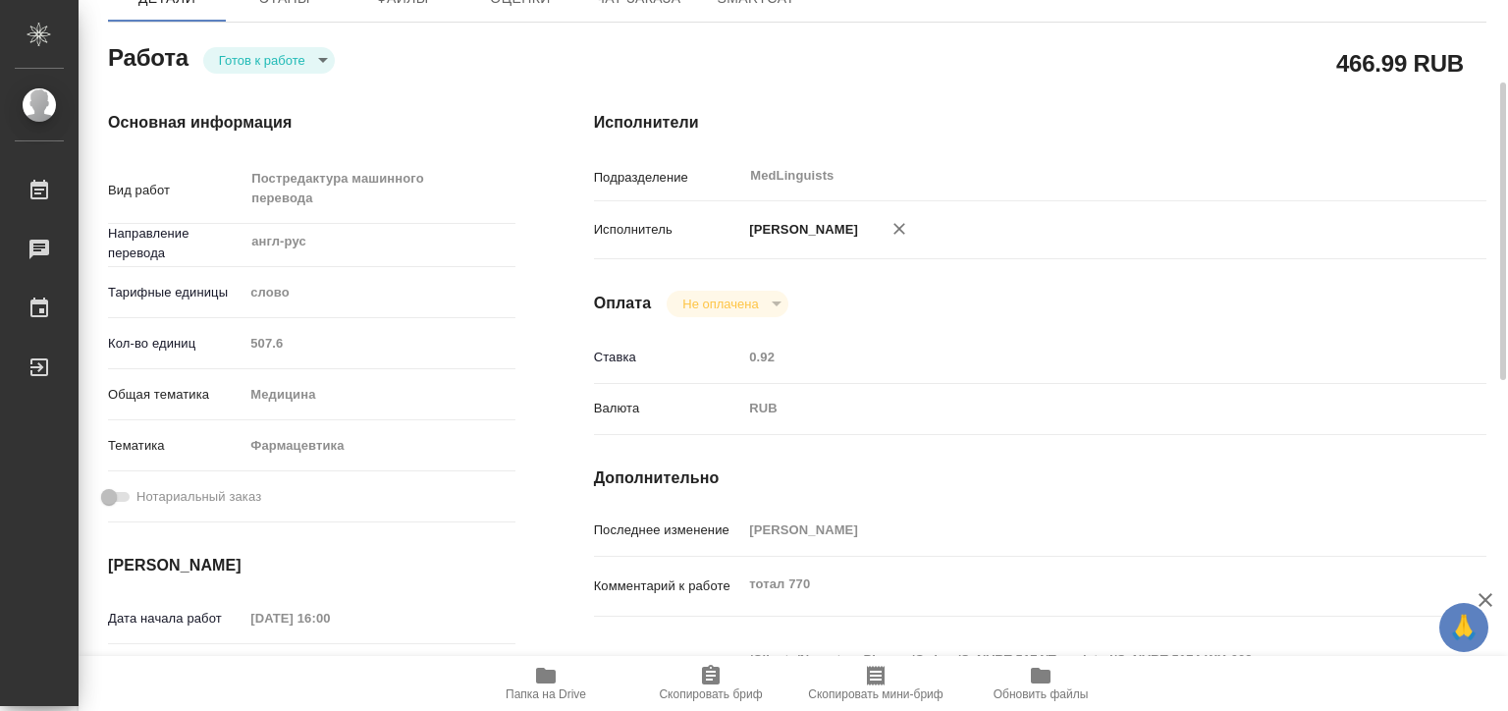
type textarea "x"
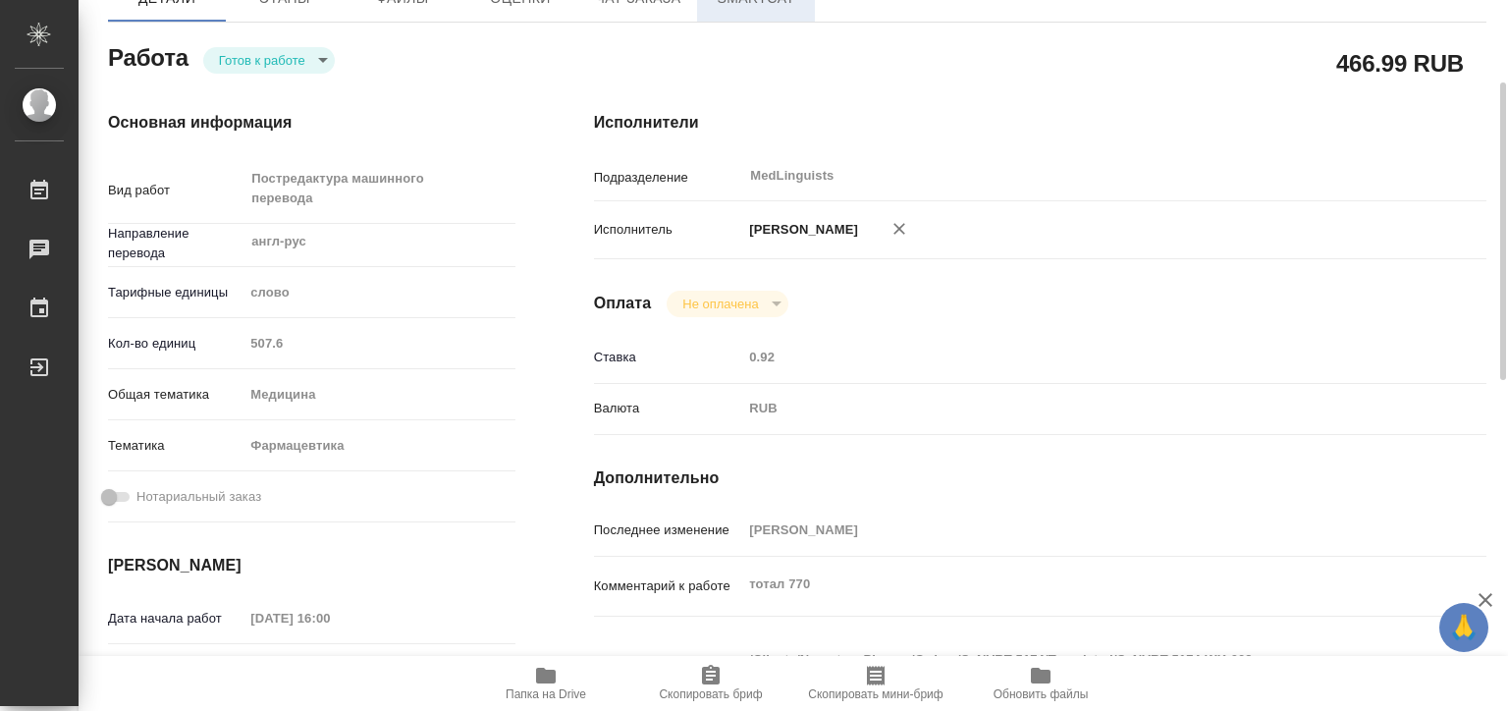
type textarea "x"
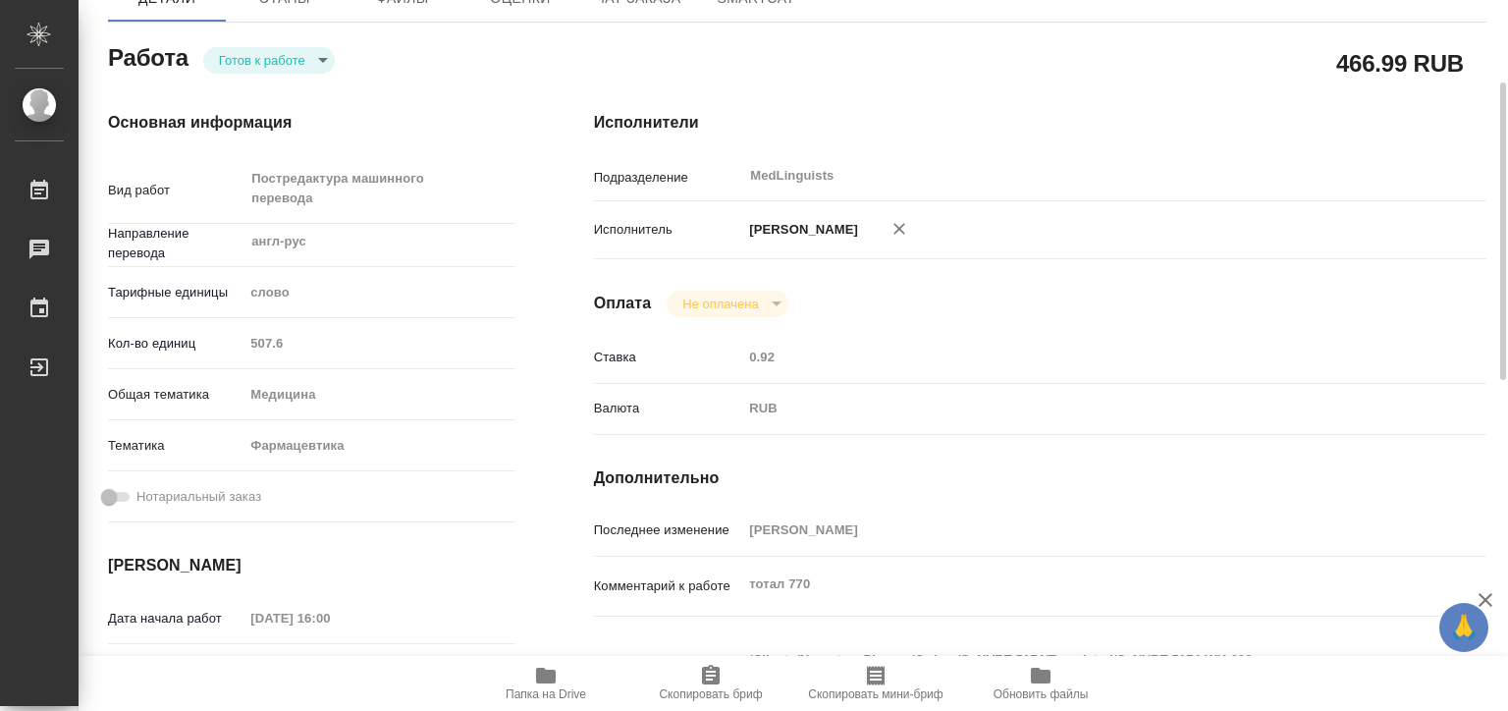
scroll to position [0, 0]
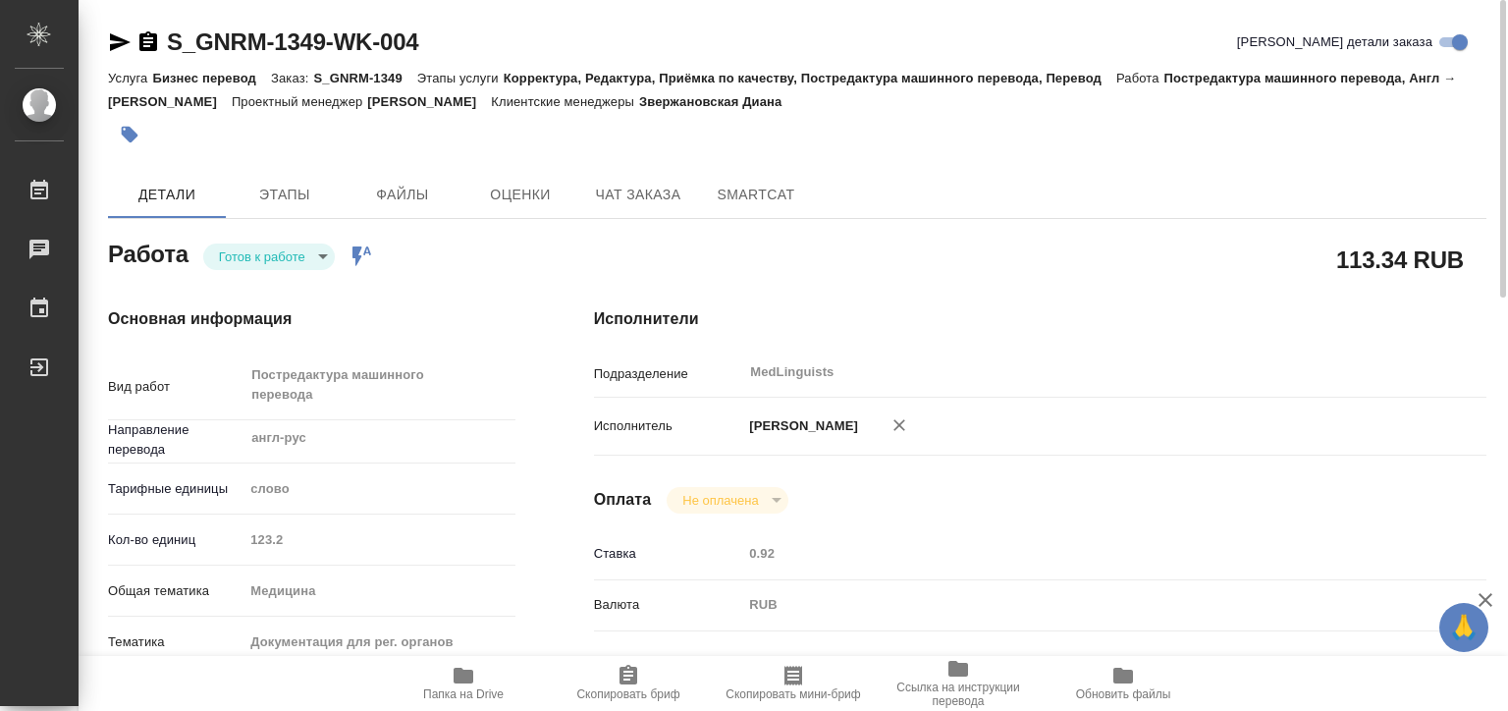
scroll to position [393, 0]
type textarea "x"
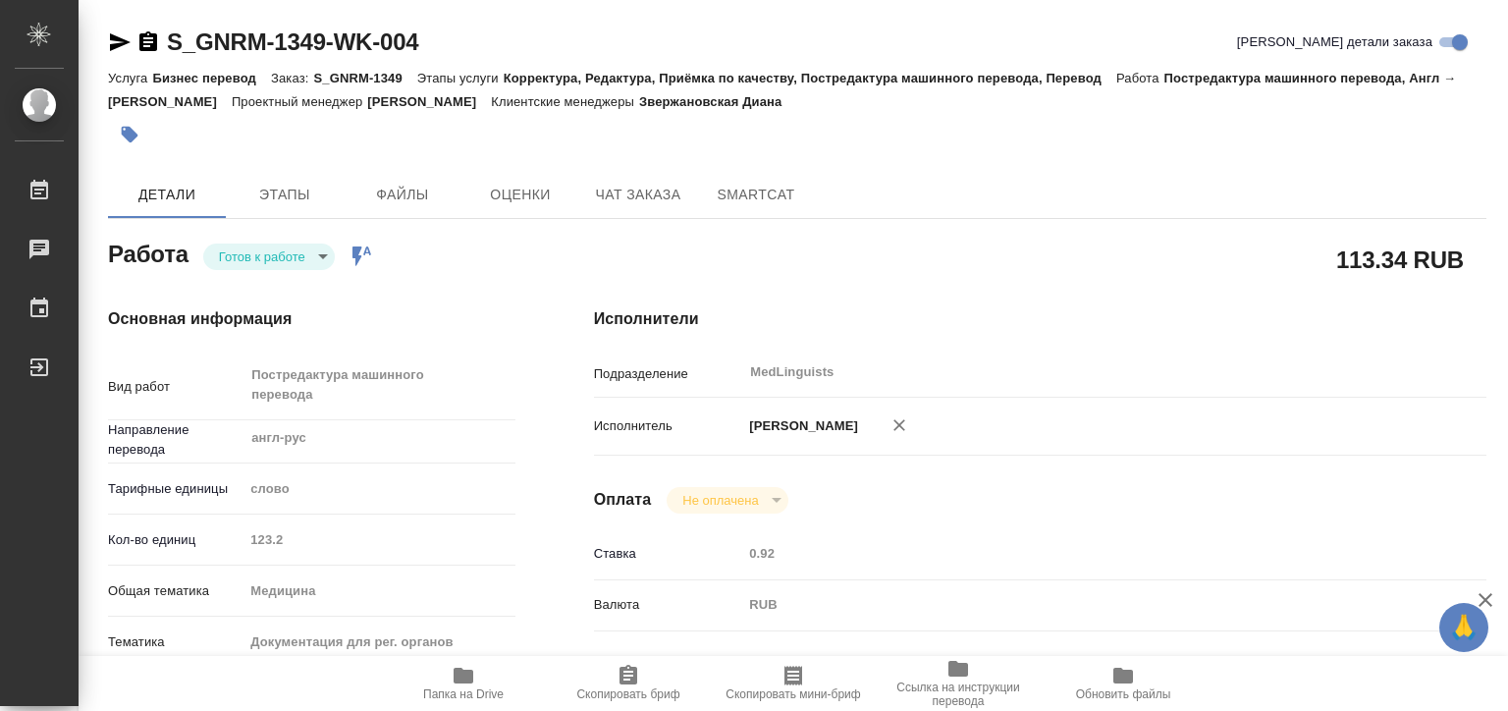
type textarea "x"
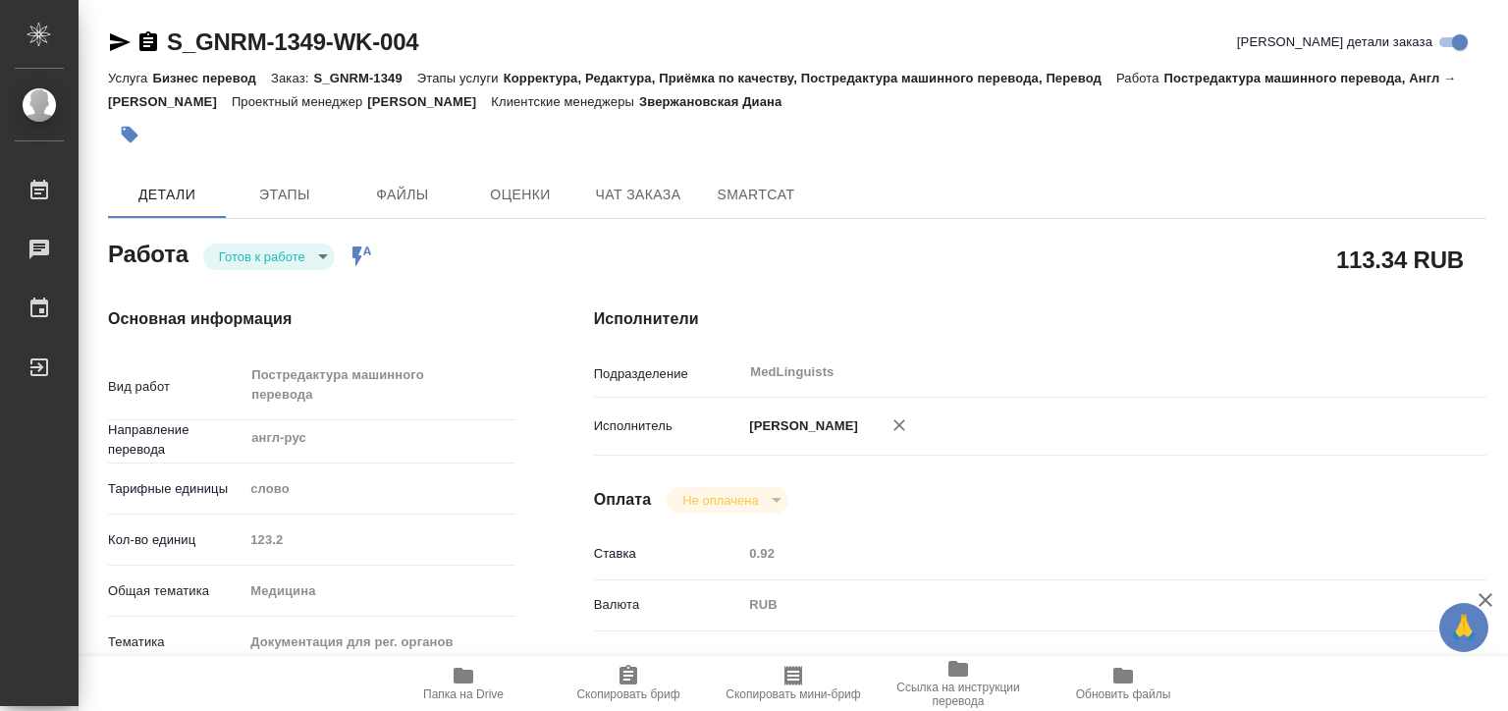
type textarea "x"
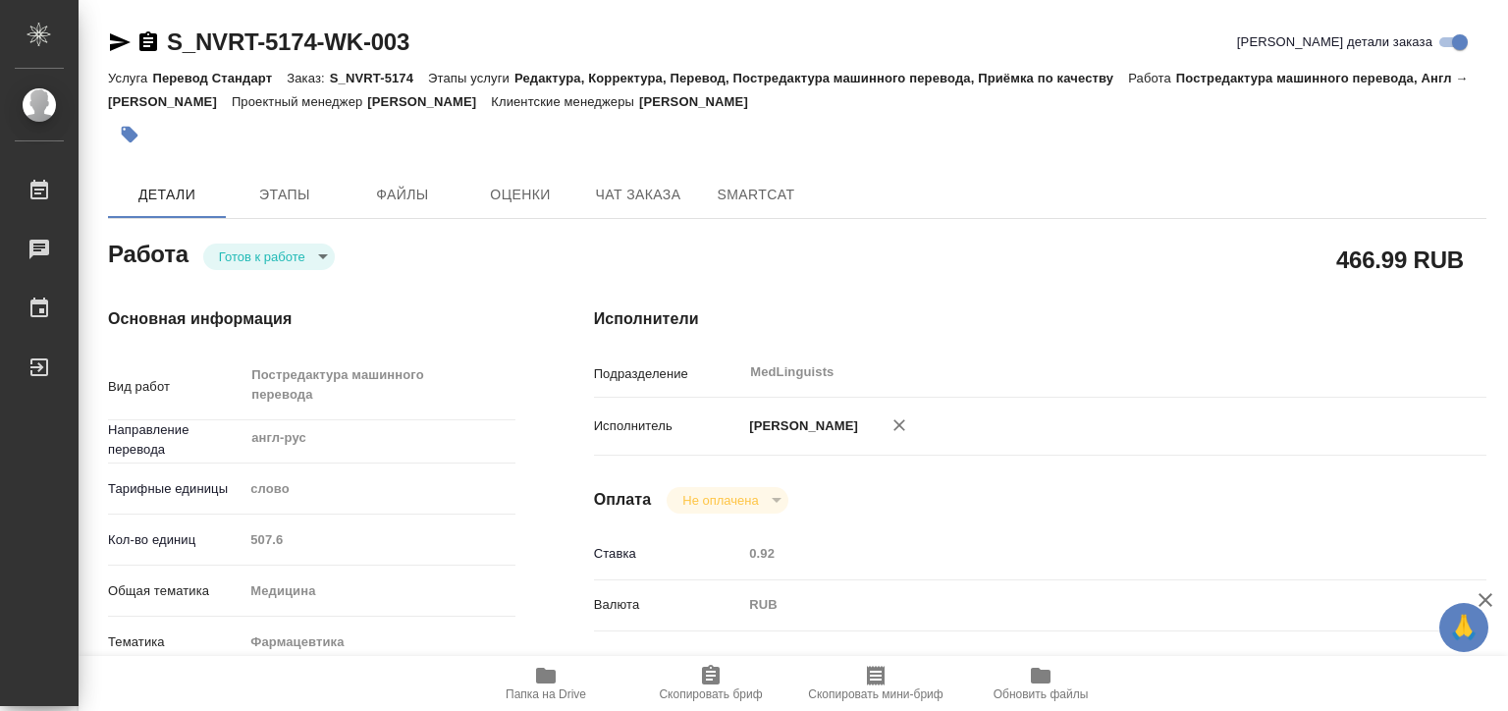
type textarea "x"
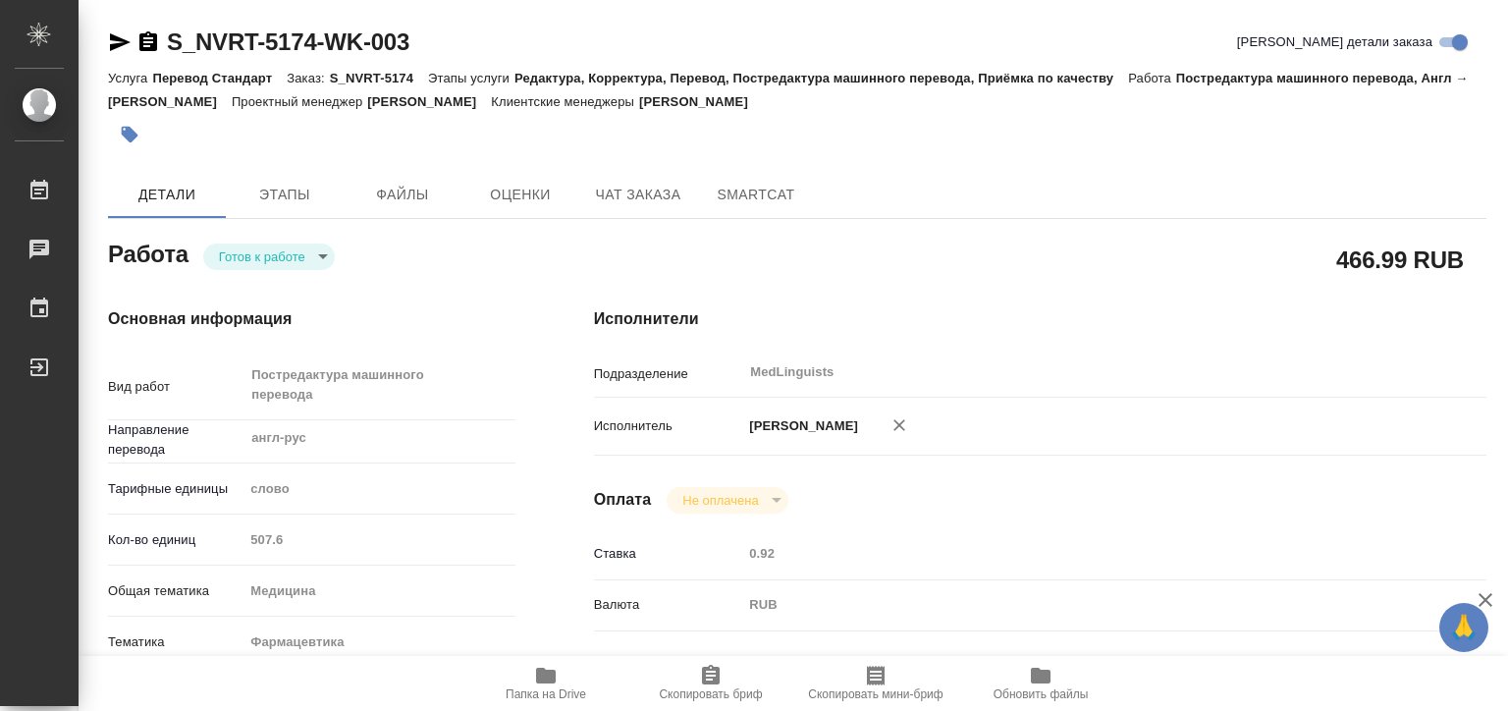
type textarea "x"
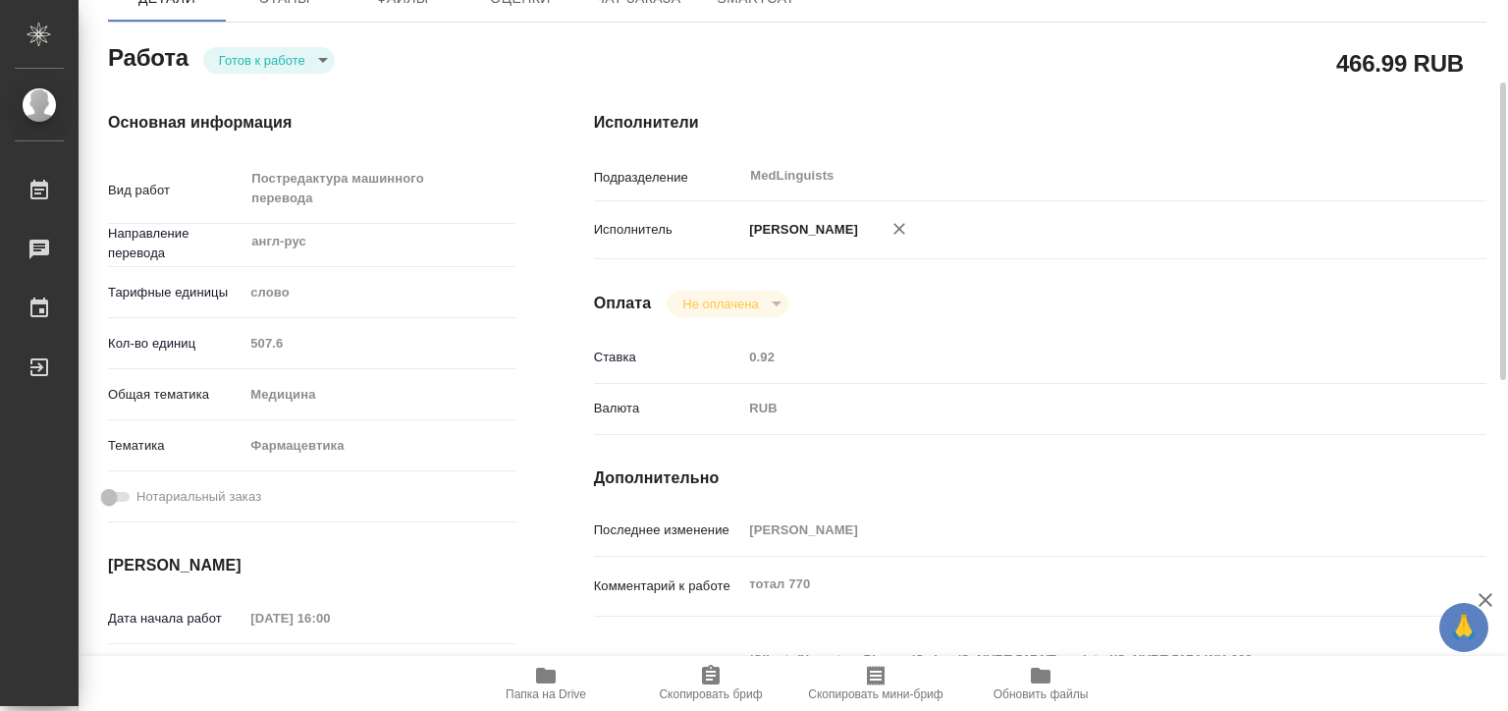
scroll to position [393, 0]
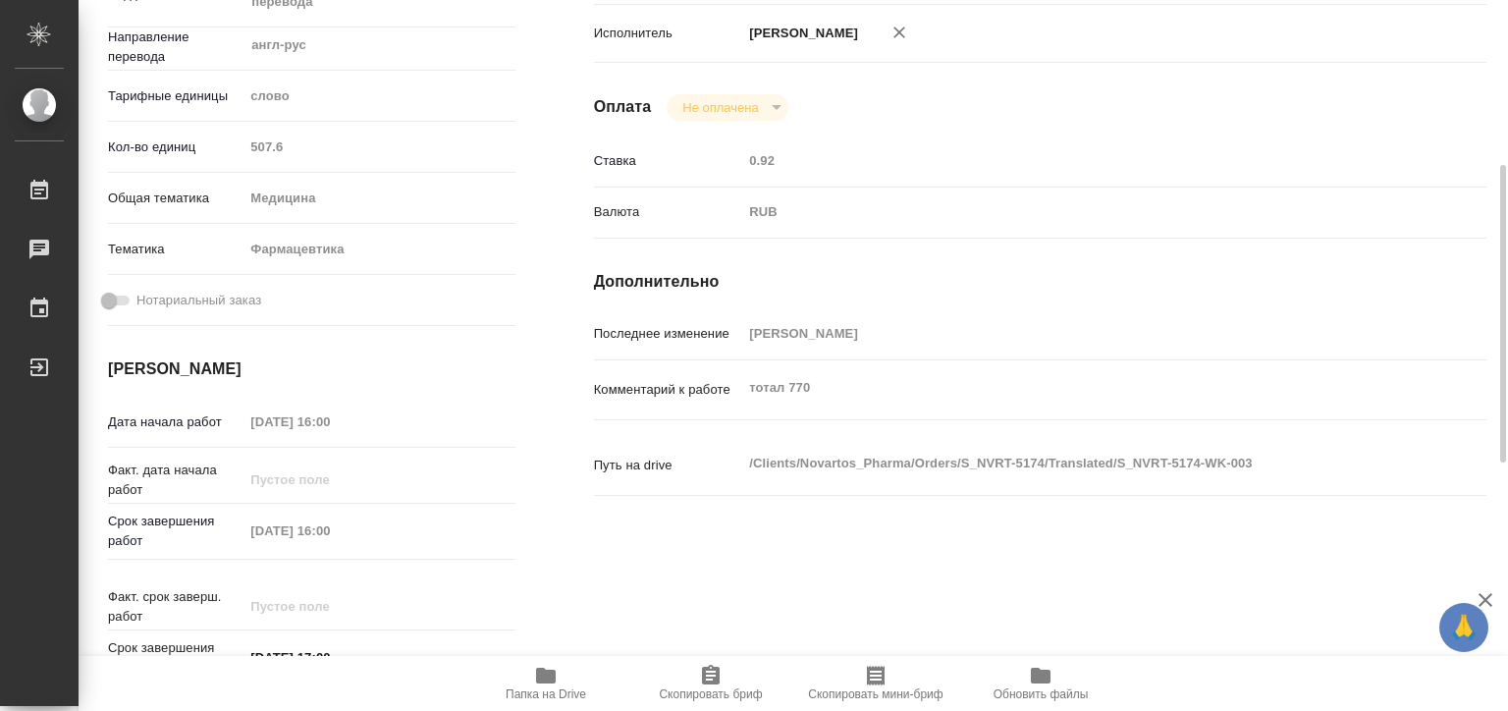
type textarea "x"
